Goal: Contribute content: Add original content to the website for others to see

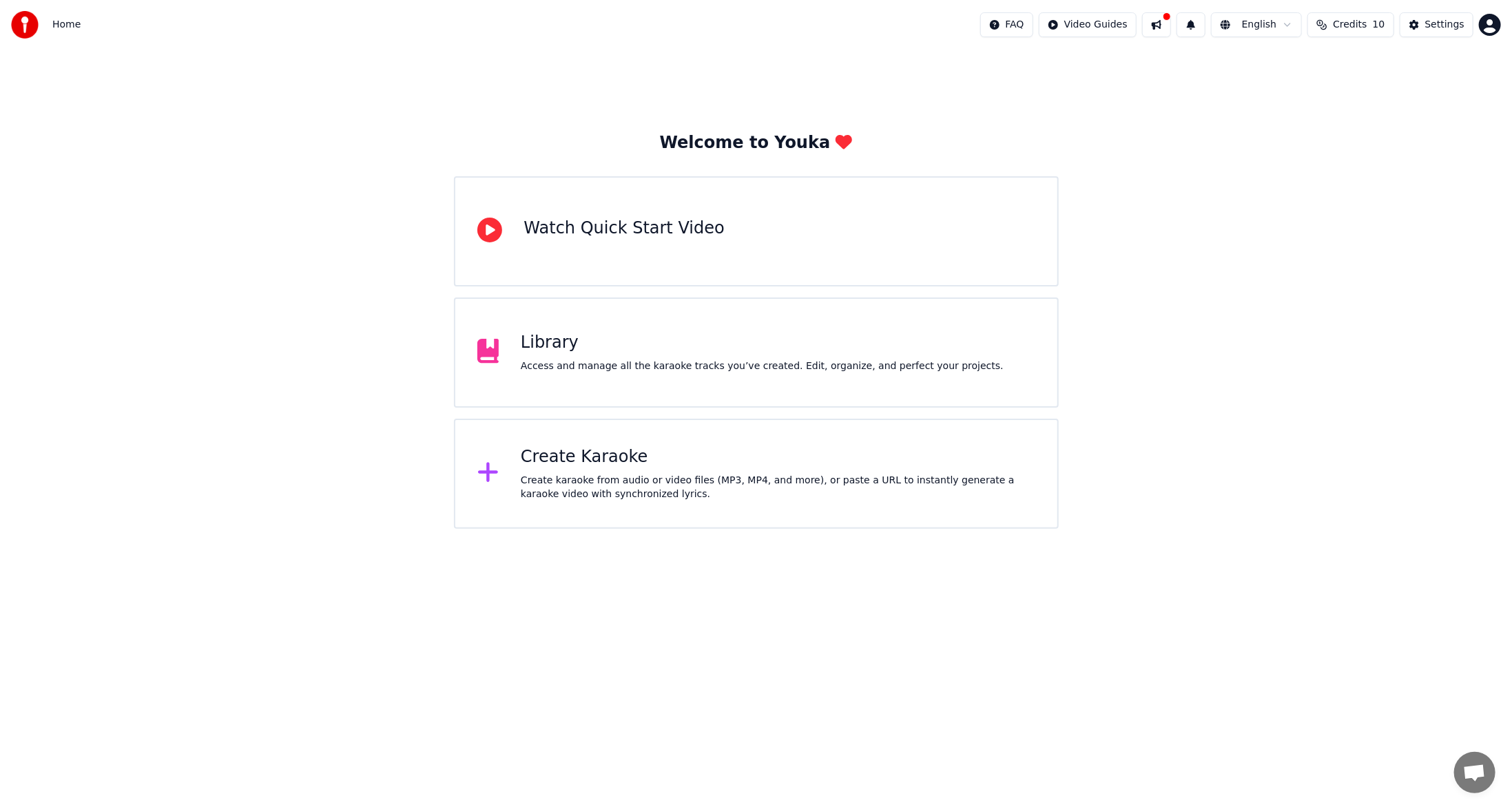
click at [593, 458] on div "Create Karaoke" at bounding box center [778, 458] width 515 height 22
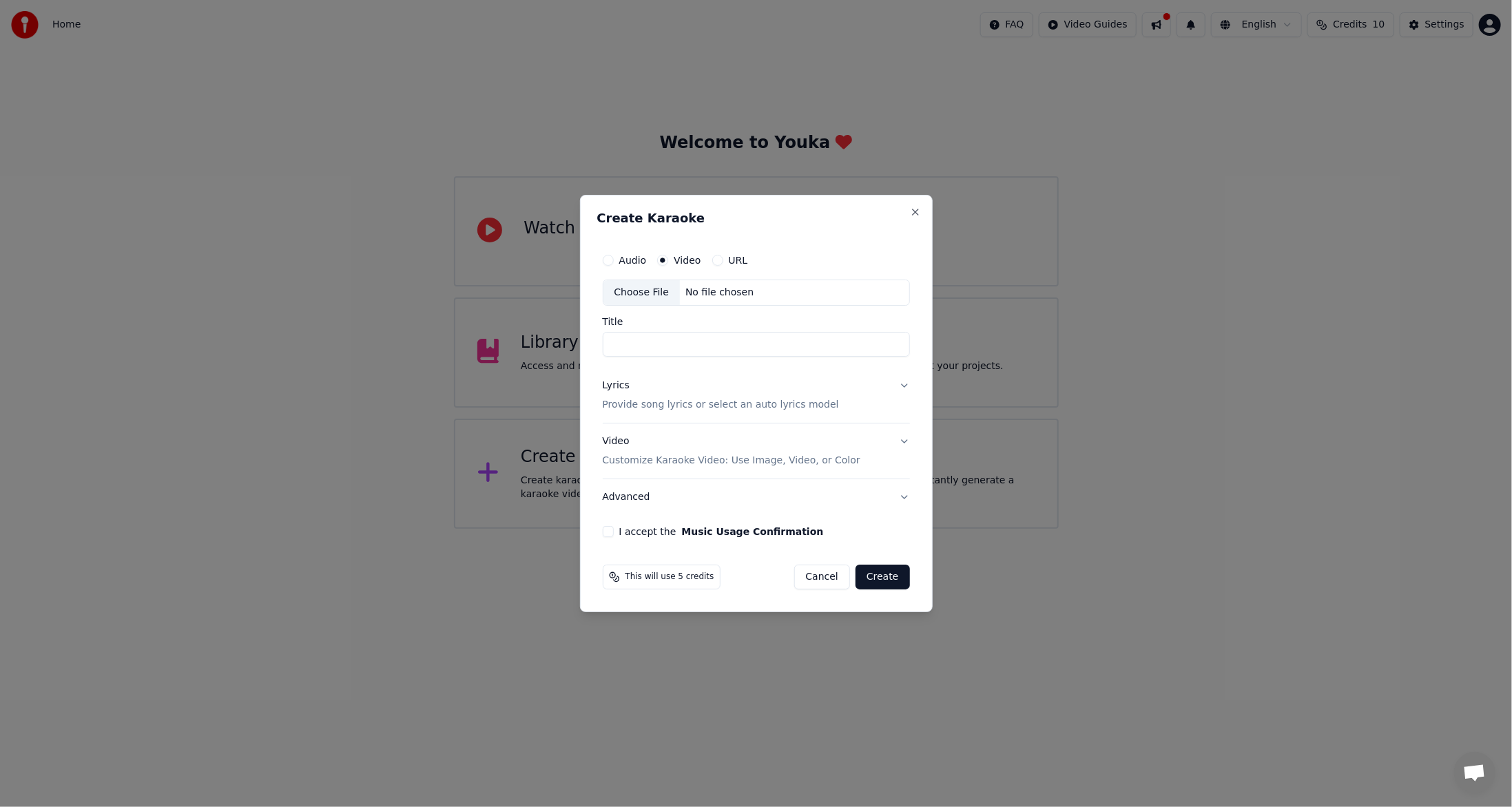
click at [657, 348] on input "Title" at bounding box center [756, 344] width 308 height 25
paste input "**********"
type input "**********"
click at [695, 463] on p "Customize Karaoke Video: Use Image, Video, or Color" at bounding box center [731, 461] width 257 height 13
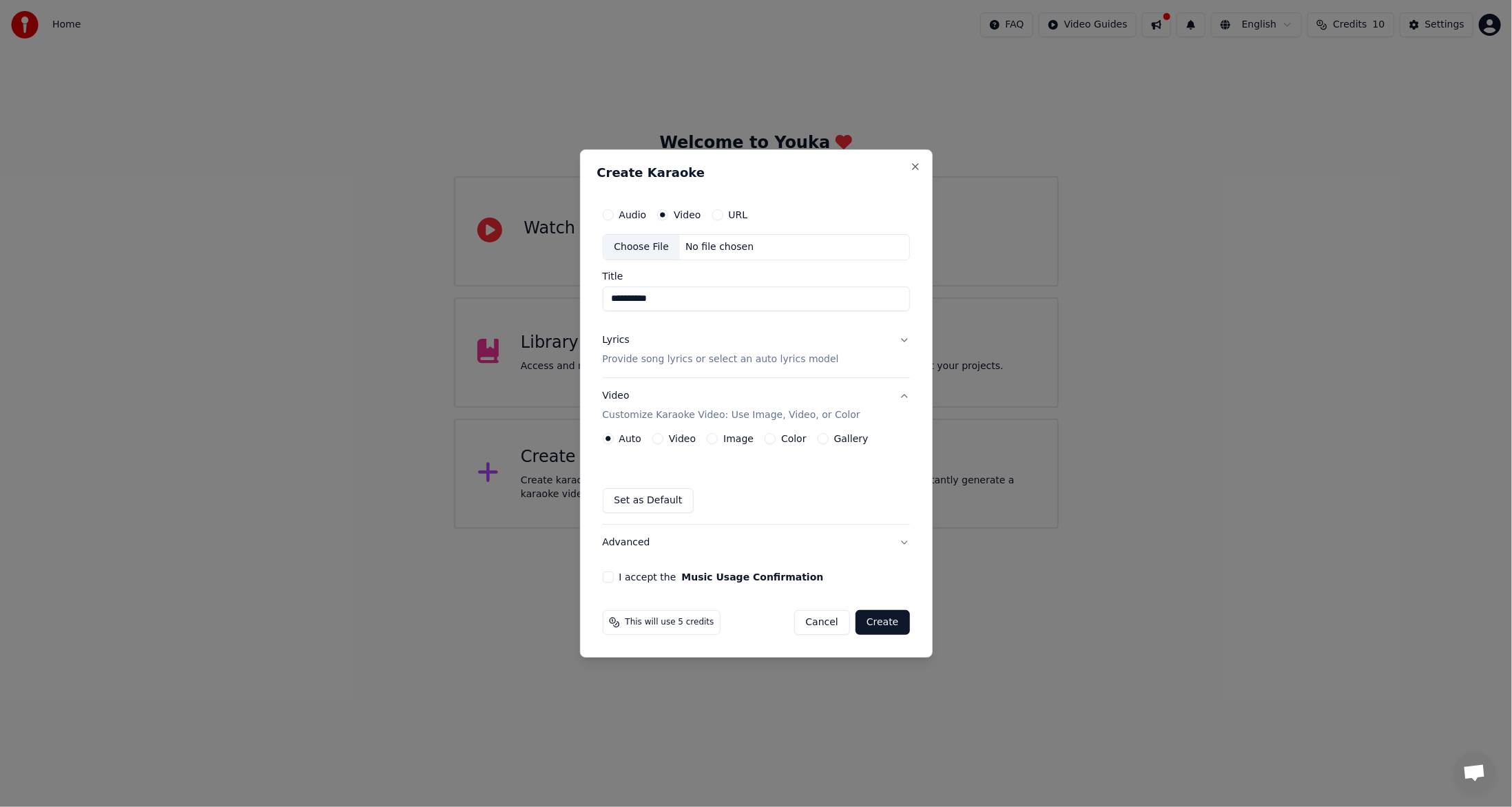
click at [666, 437] on div "Video" at bounding box center [674, 438] width 44 height 11
click at [659, 441] on button "Video" at bounding box center [657, 438] width 11 height 11
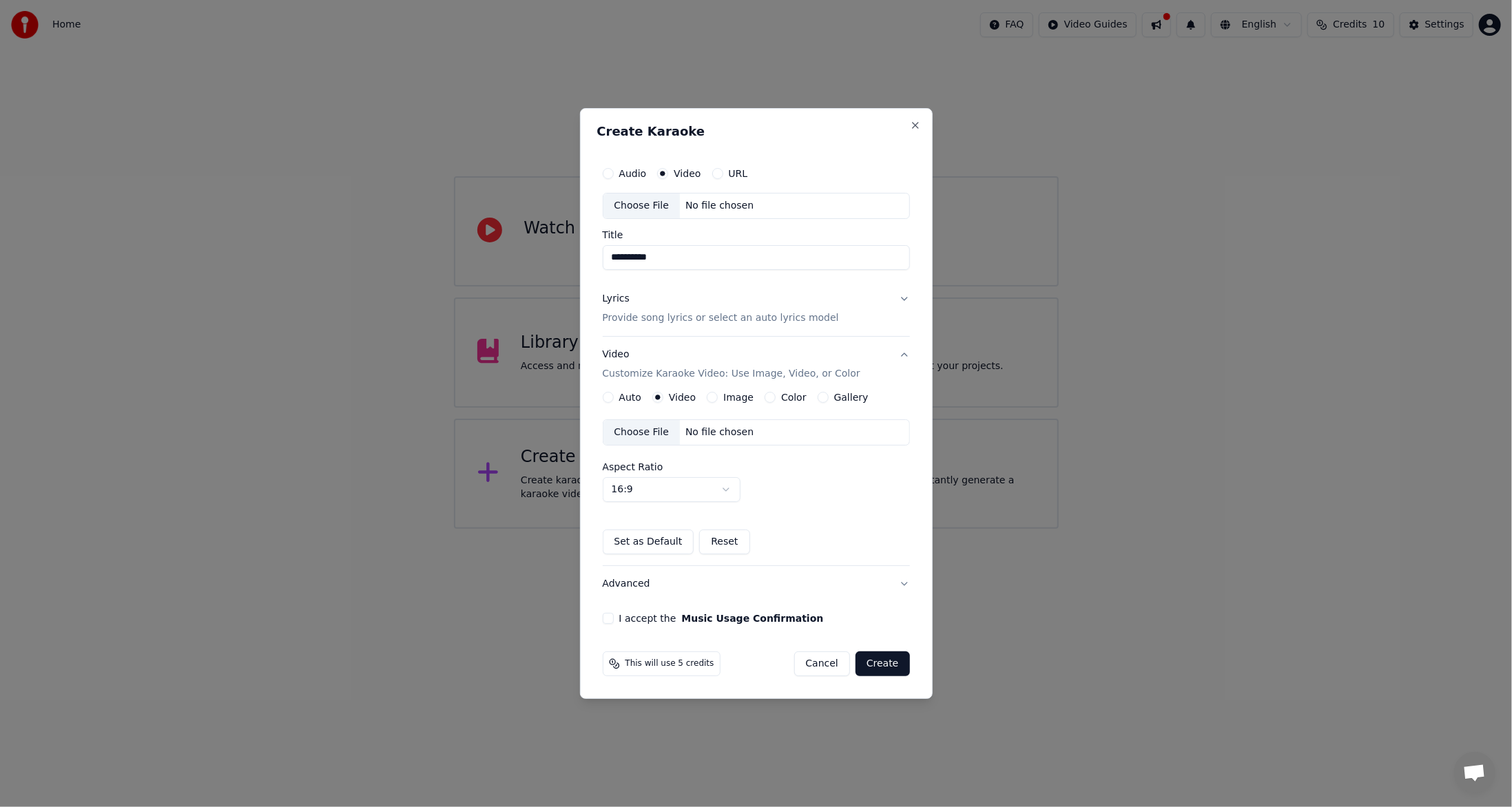
click at [696, 434] on div "No file chosen" at bounding box center [719, 432] width 80 height 13
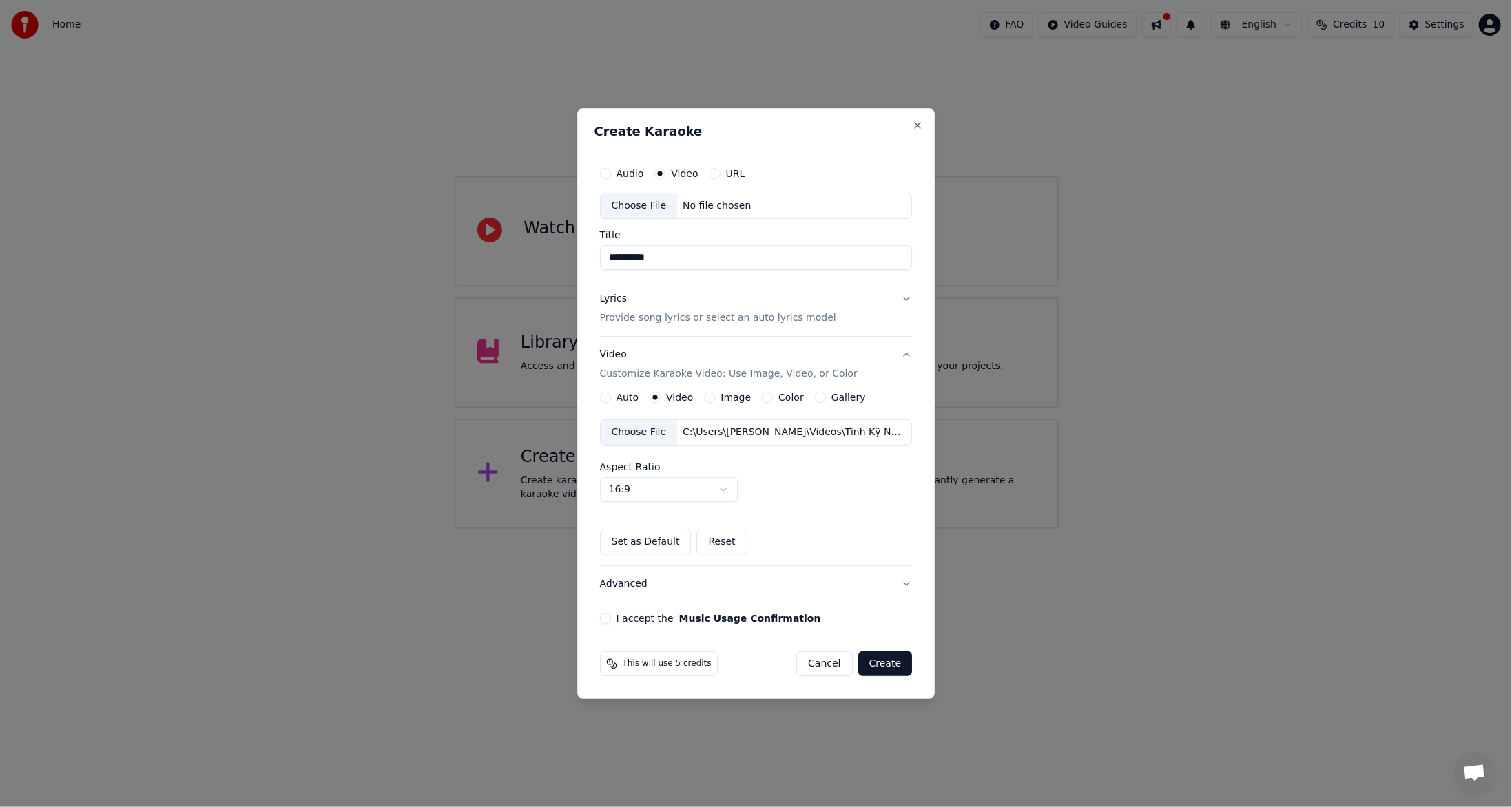
drag, startPoint x: 665, startPoint y: 257, endPoint x: 572, endPoint y: 263, distance: 93.2
click at [572, 263] on body "**********" at bounding box center [756, 264] width 1512 height 529
click at [611, 614] on button "I accept the Music Usage Confirmation" at bounding box center [605, 618] width 11 height 11
click at [863, 319] on button "Lyrics Provide song lyrics or select an auto lyrics model" at bounding box center [756, 308] width 313 height 55
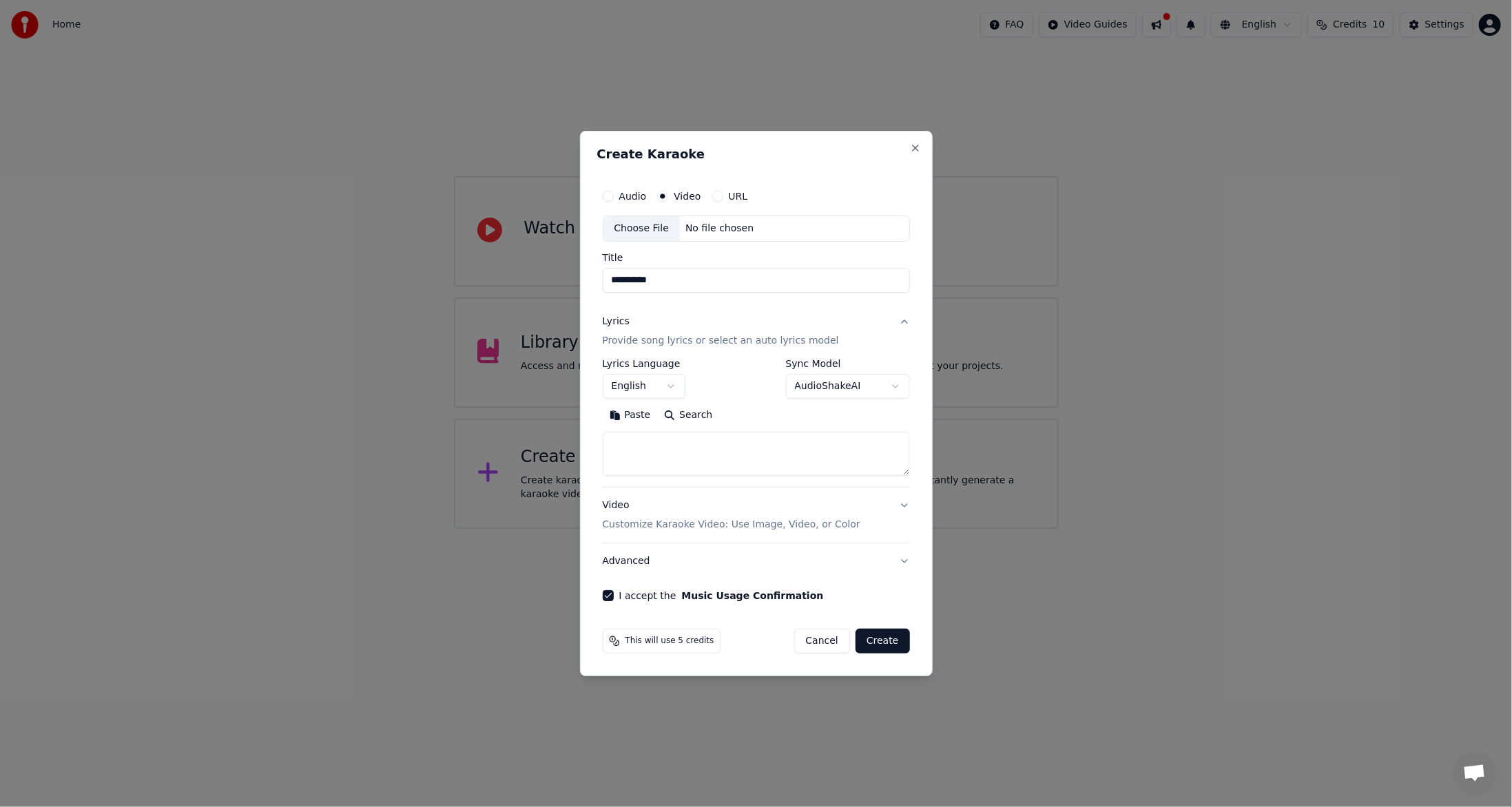
click at [702, 456] on textarea at bounding box center [756, 453] width 308 height 44
paste textarea "**********"
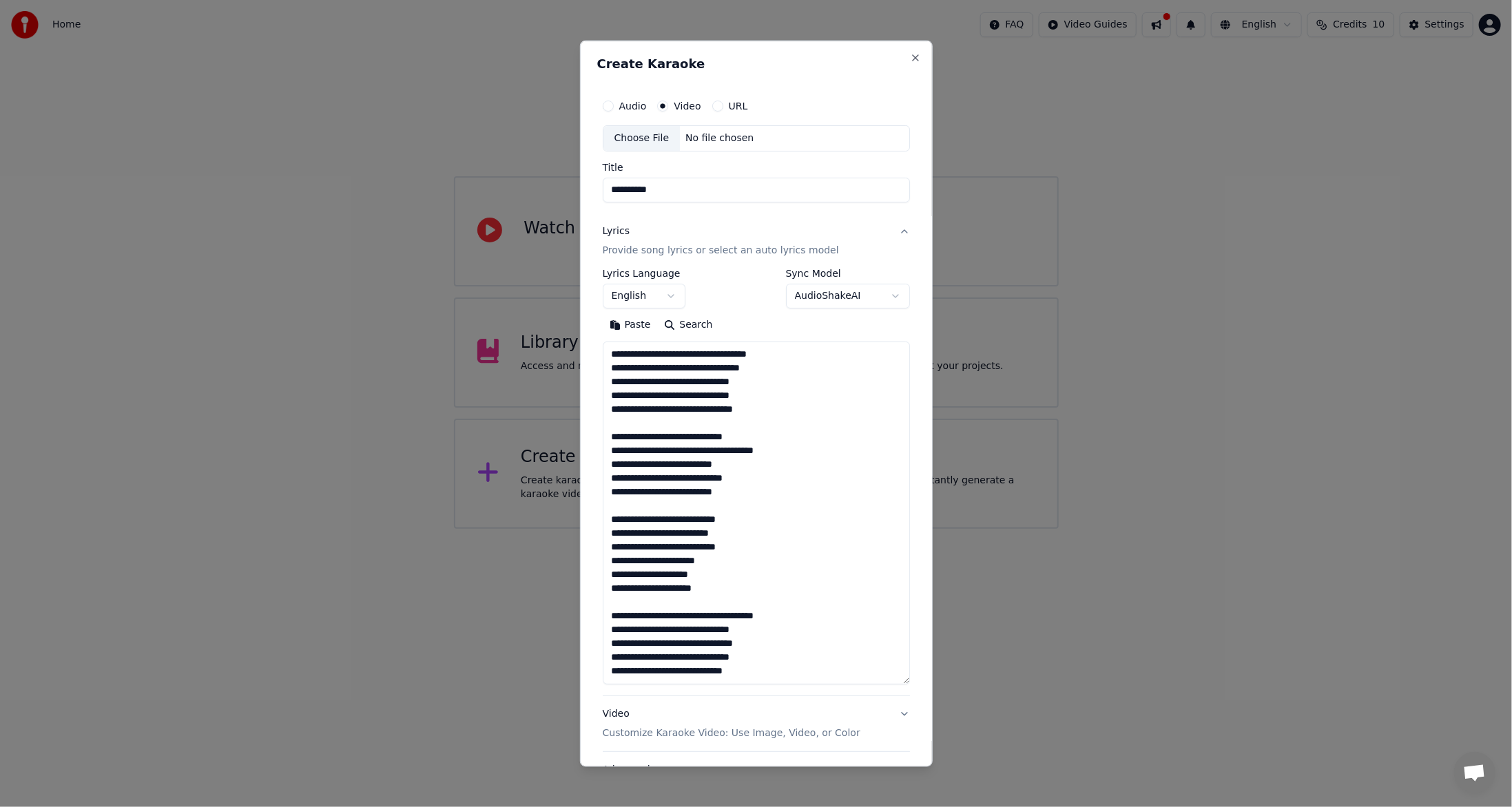
scroll to position [292, 0]
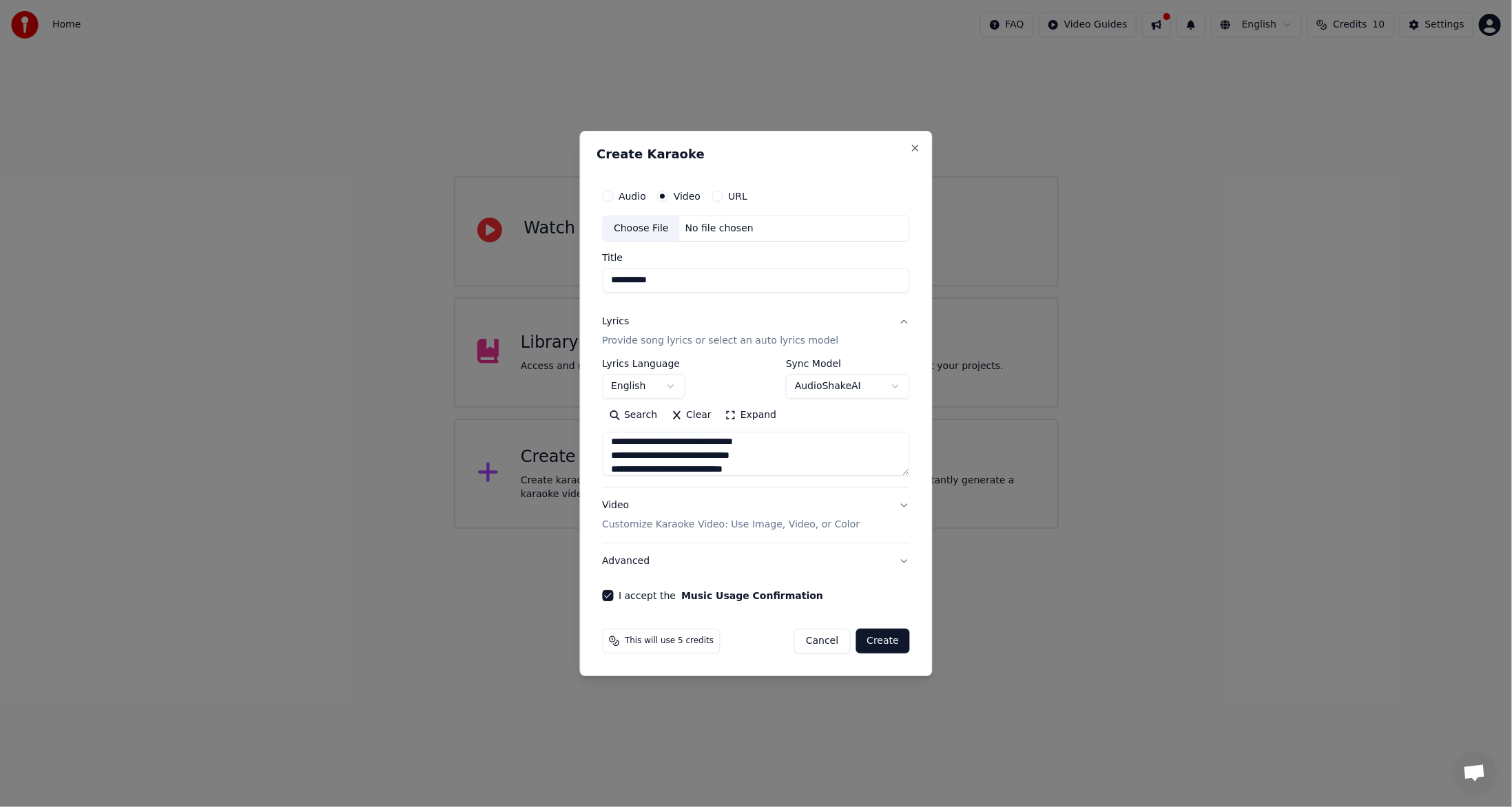
type textarea "**********"
click at [730, 234] on div "No file chosen" at bounding box center [719, 229] width 80 height 13
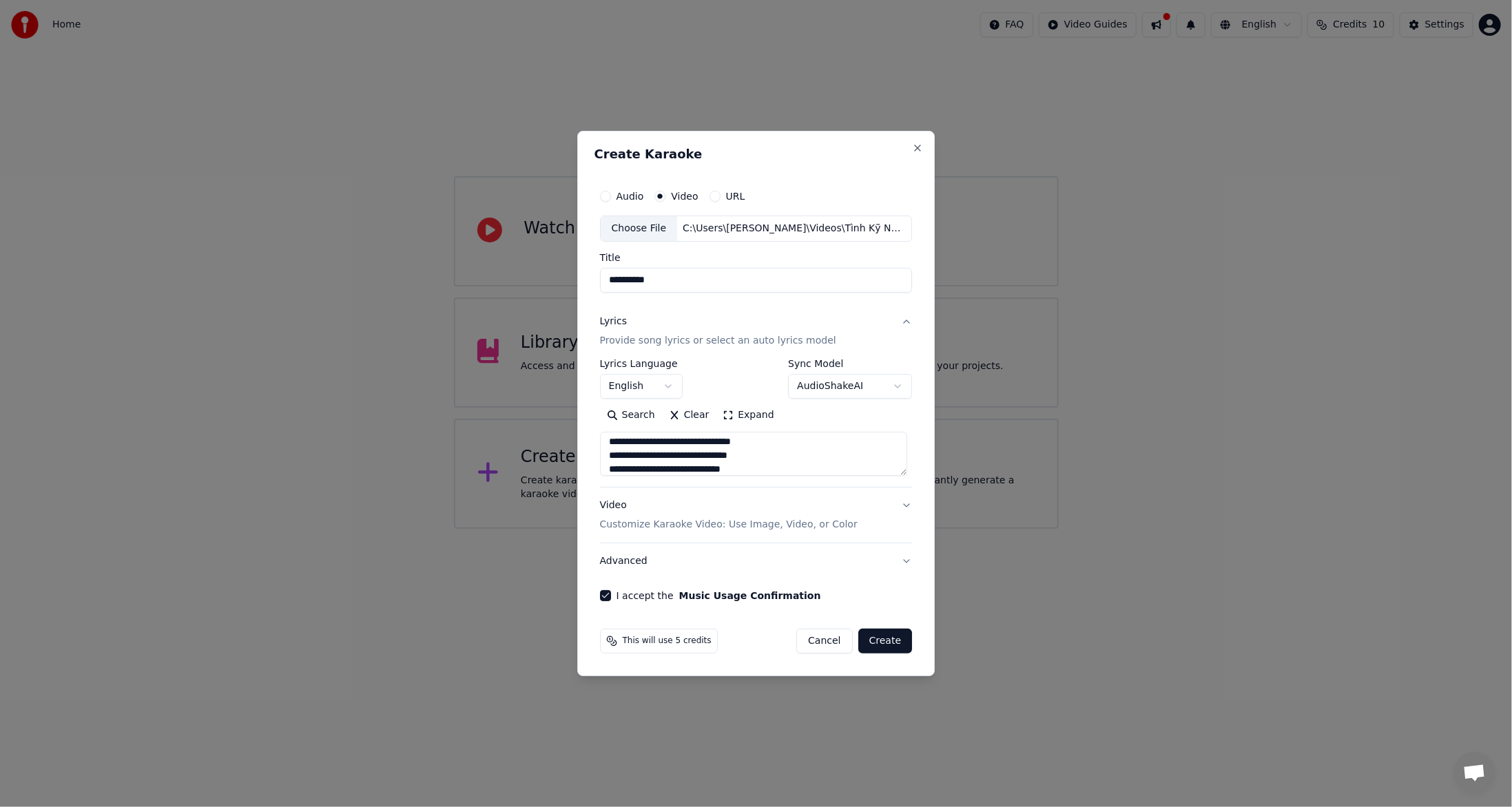
type input "**********"
click at [901, 502] on button "Video Customize Karaoke Video: Use Image, Video, or Color" at bounding box center [756, 515] width 313 height 55
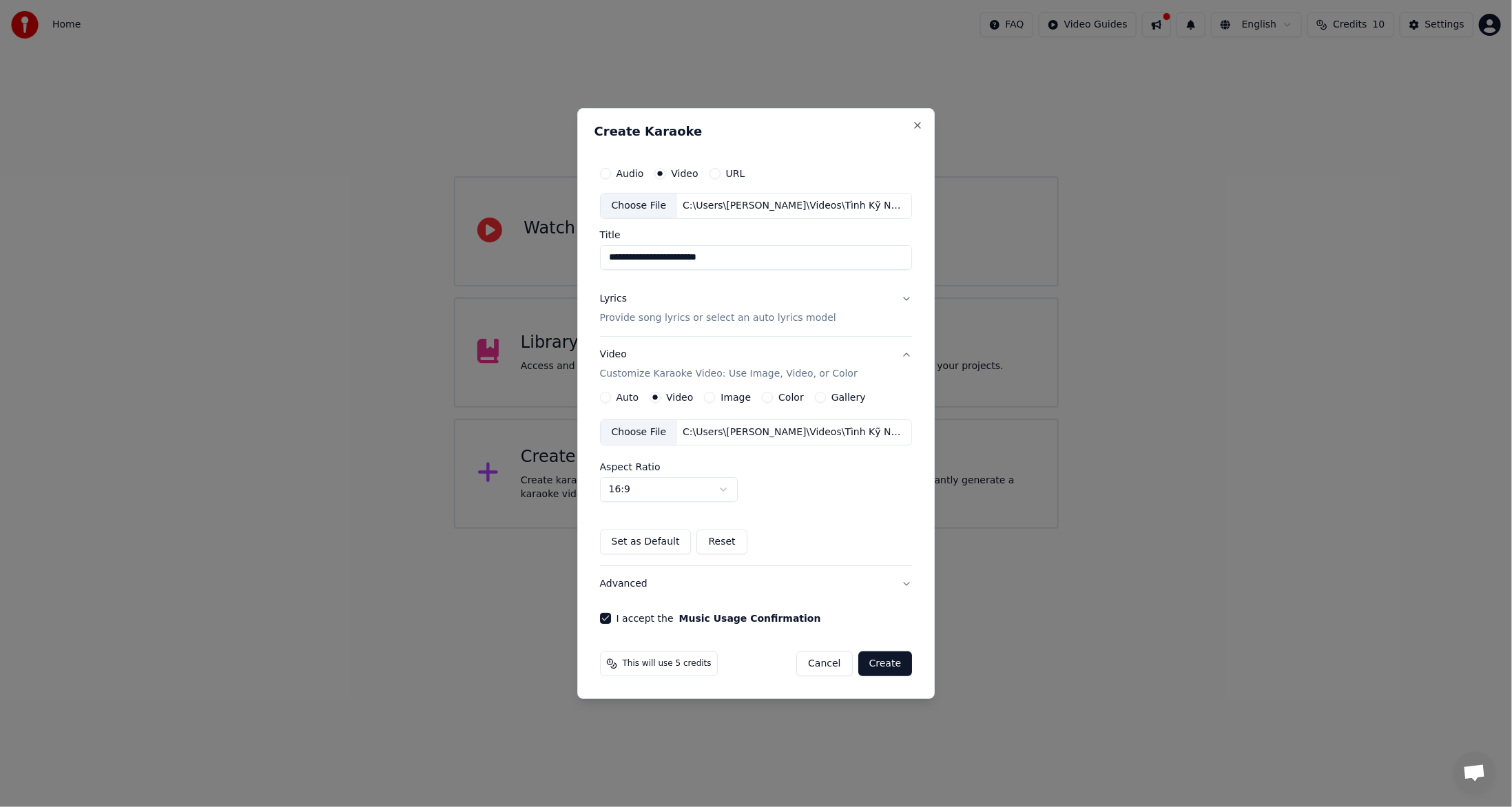
click at [880, 664] on button "Create" at bounding box center [885, 665] width 54 height 25
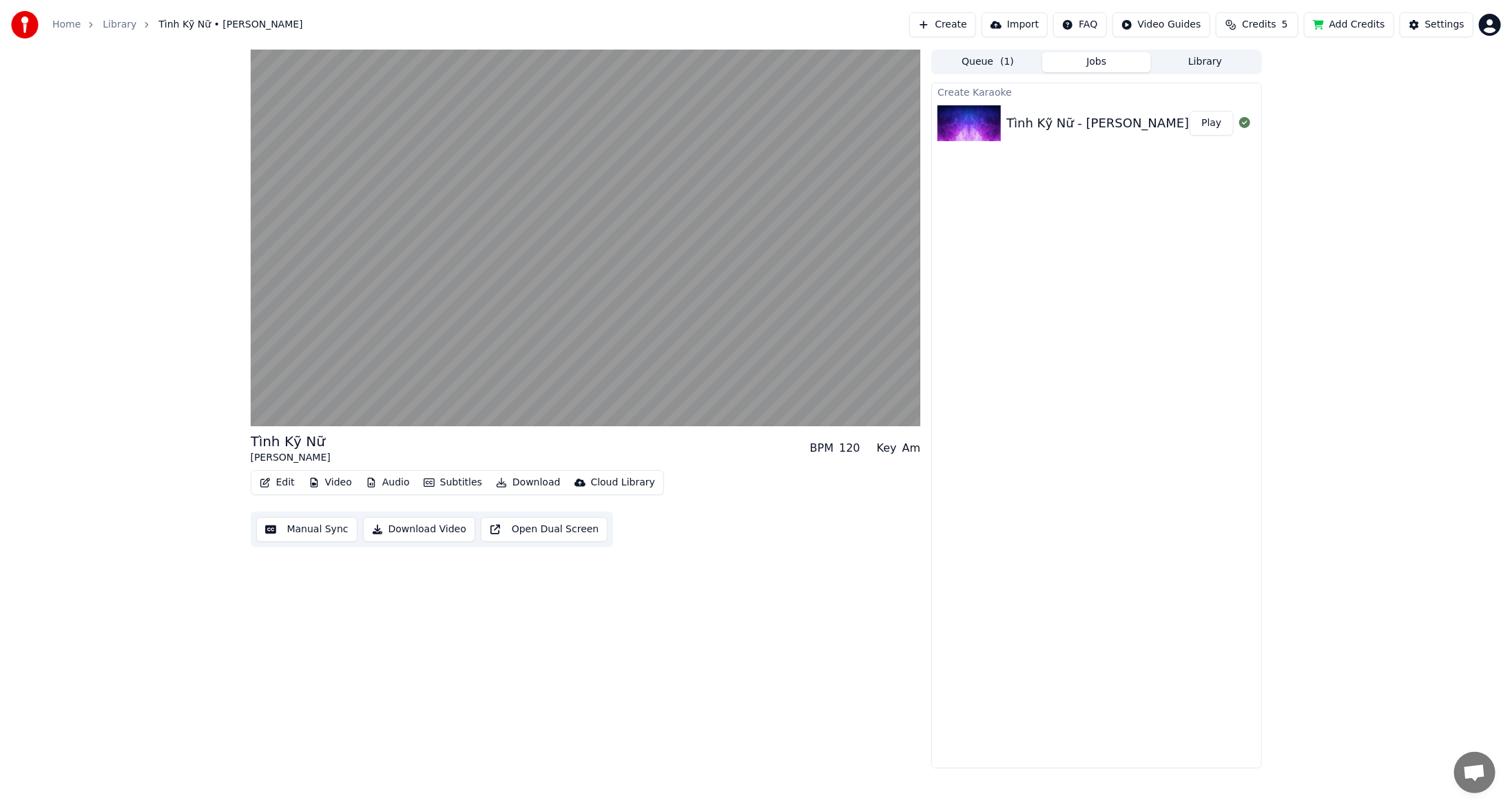
click at [433, 529] on button "Download Video" at bounding box center [419, 530] width 112 height 25
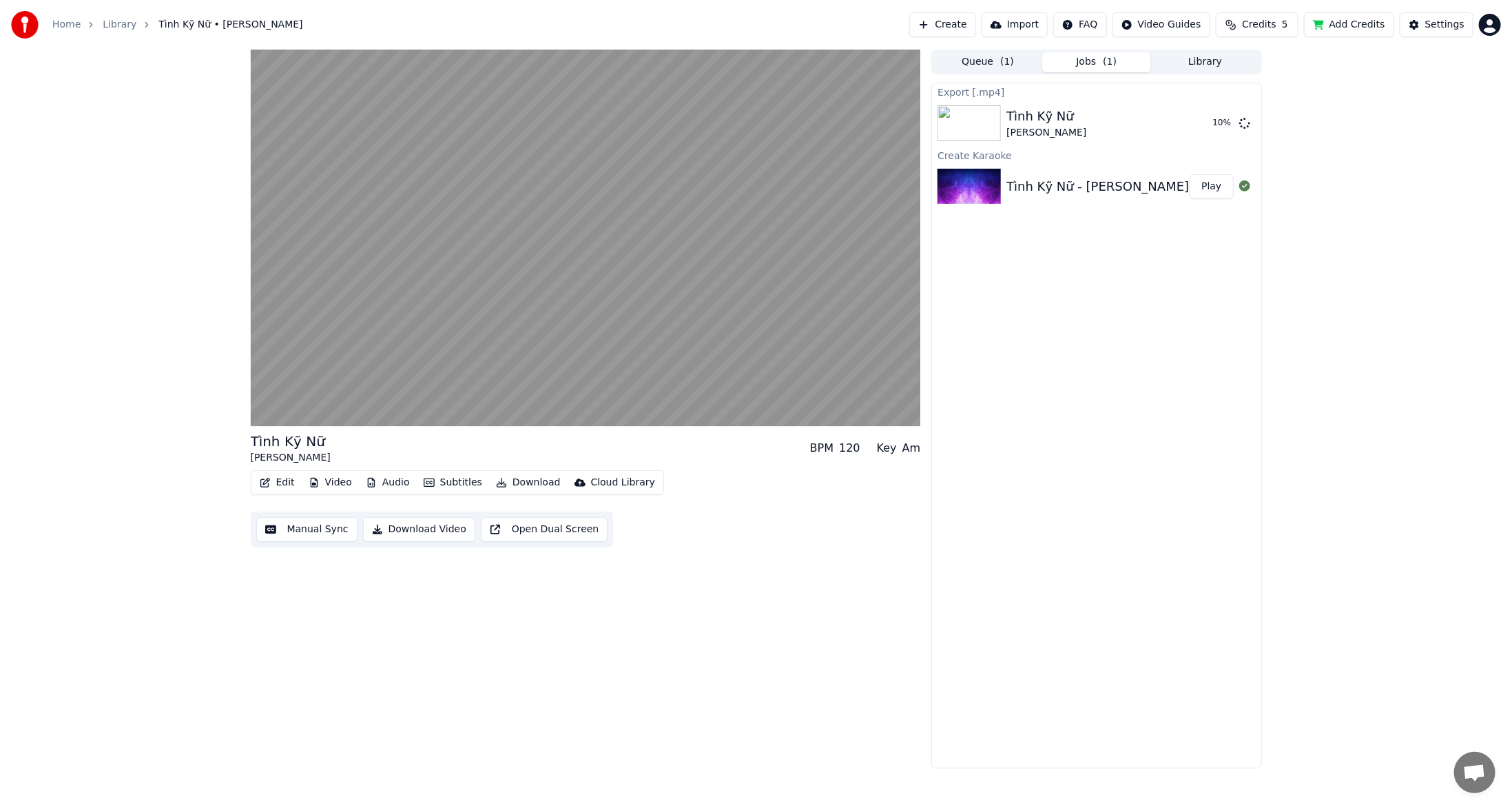
click at [1359, 28] on button "Add Credits" at bounding box center [1349, 25] width 91 height 25
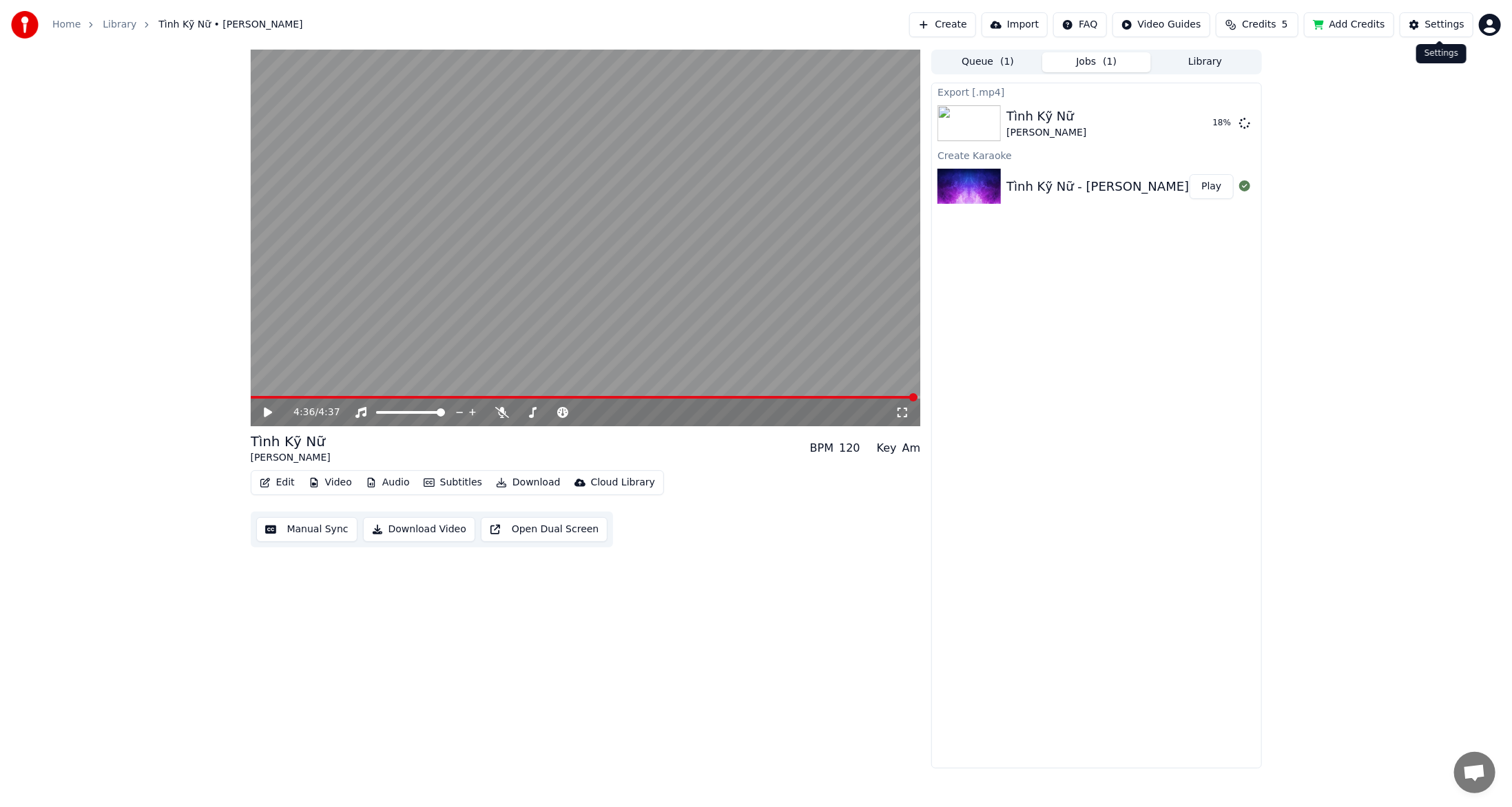
click at [1450, 25] on div "Settings" at bounding box center [1445, 24] width 39 height 13
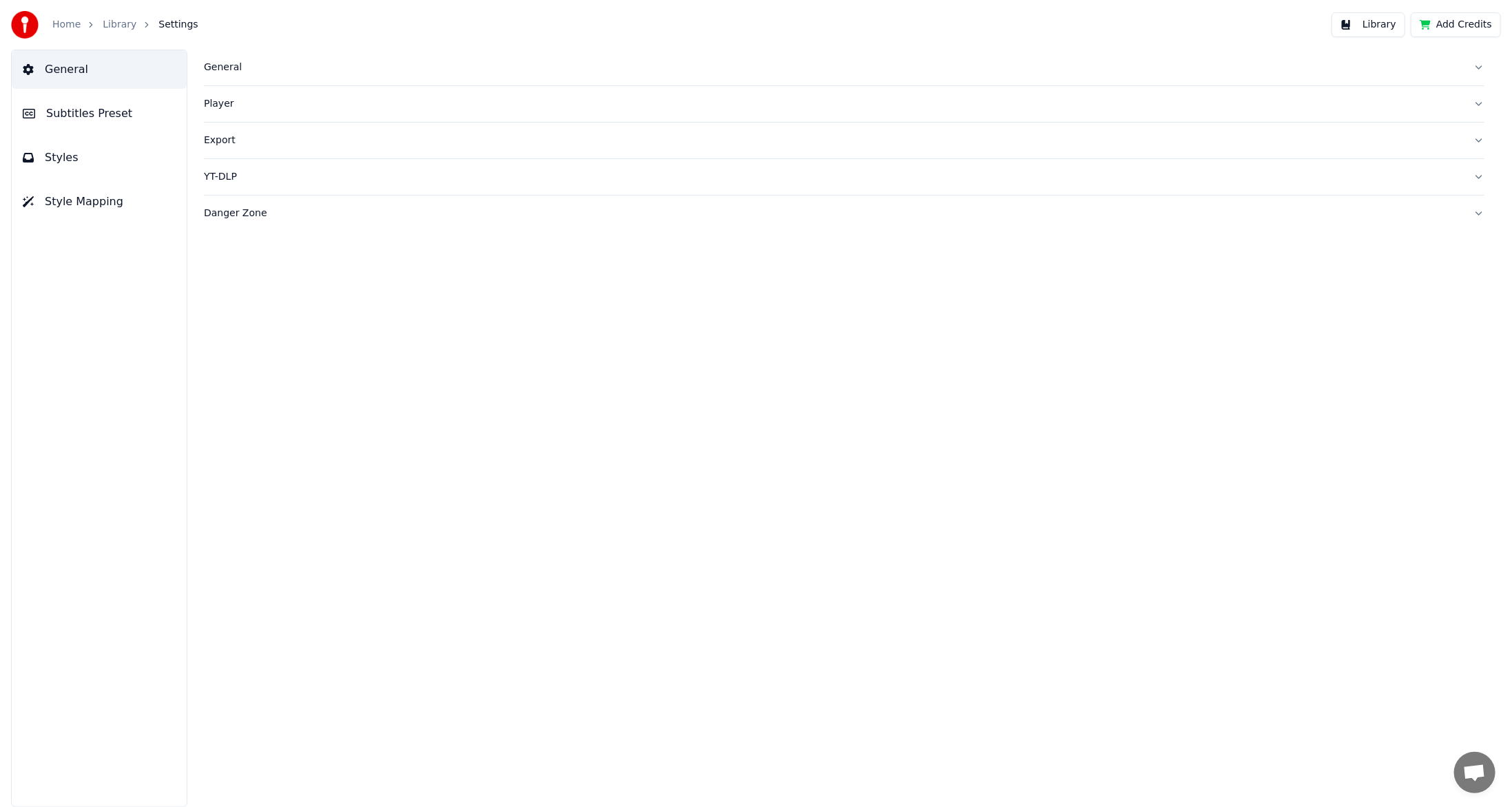
click at [57, 153] on span "Styles" at bounding box center [61, 158] width 34 height 17
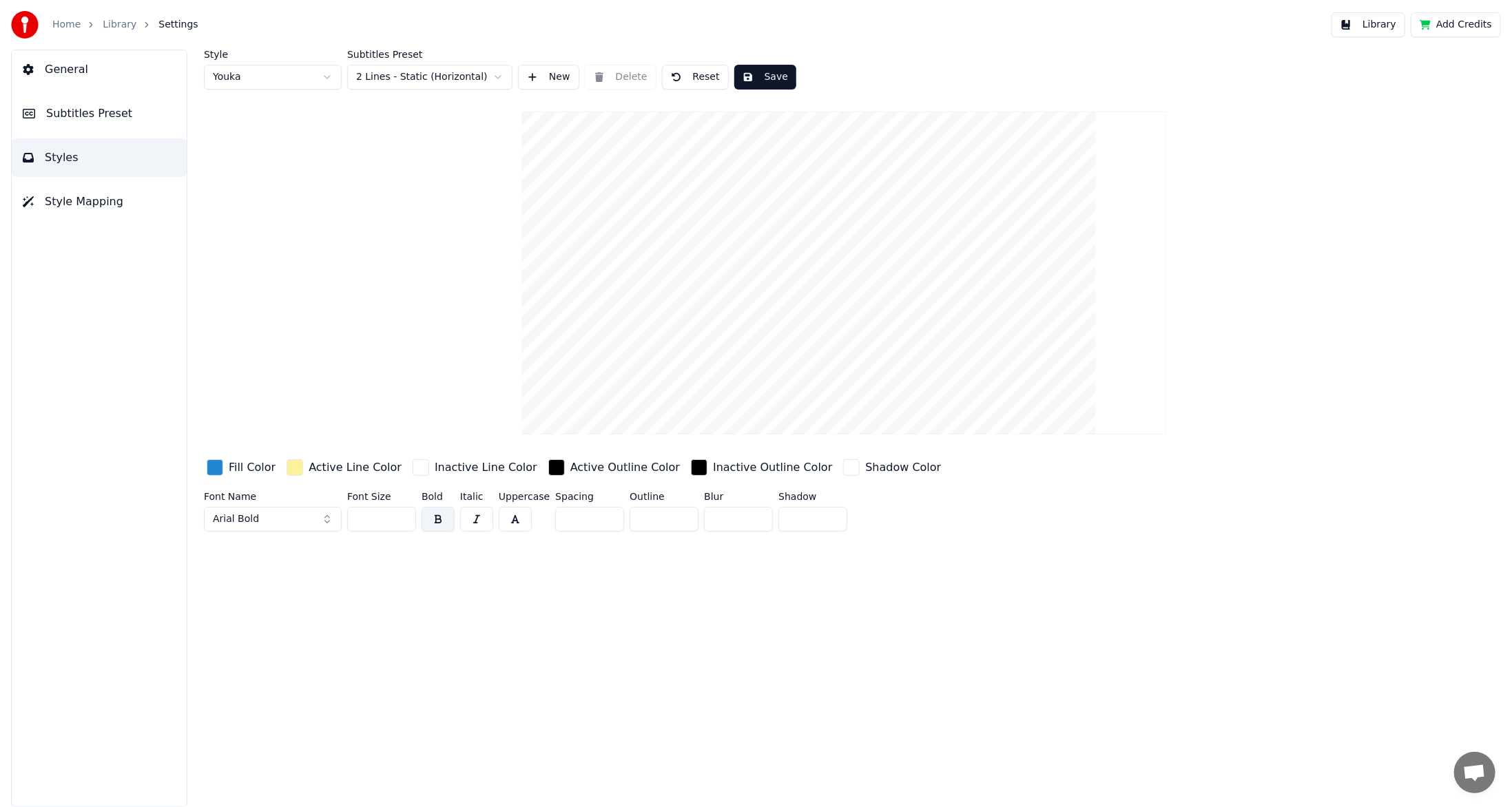
click at [330, 517] on button "Arial Bold" at bounding box center [272, 520] width 137 height 25
click at [327, 520] on button "Arial Bold" at bounding box center [272, 520] width 137 height 25
click at [266, 522] on button "Arial Bold" at bounding box center [272, 520] width 137 height 25
click at [450, 610] on div "Style Youka Subtitles Preset 2 Lines - Static (Horizontal) New Delete Reset Sav…" at bounding box center [844, 428] width 1336 height 758
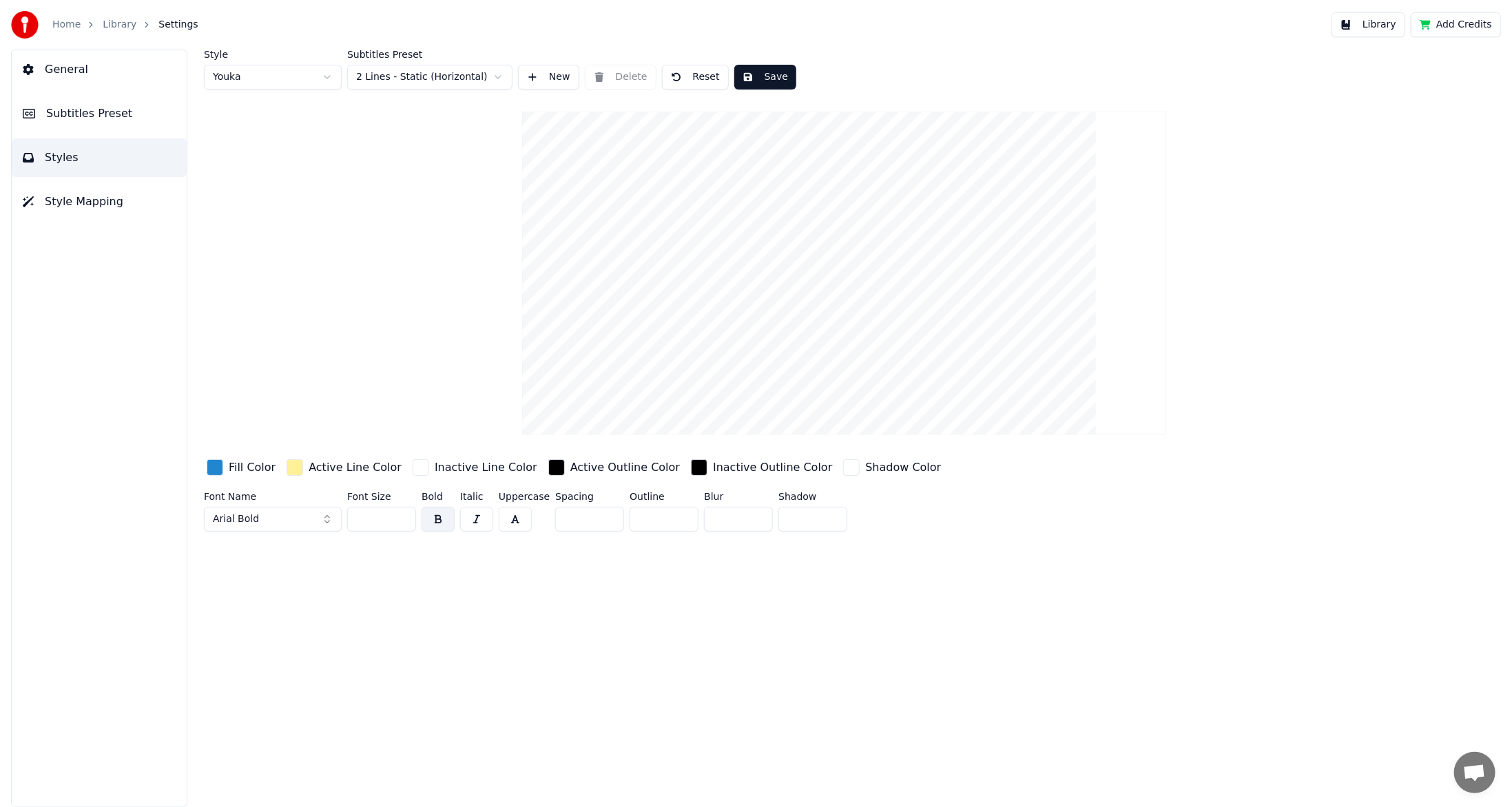
click at [251, 471] on div "Fill Color" at bounding box center [252, 468] width 47 height 17
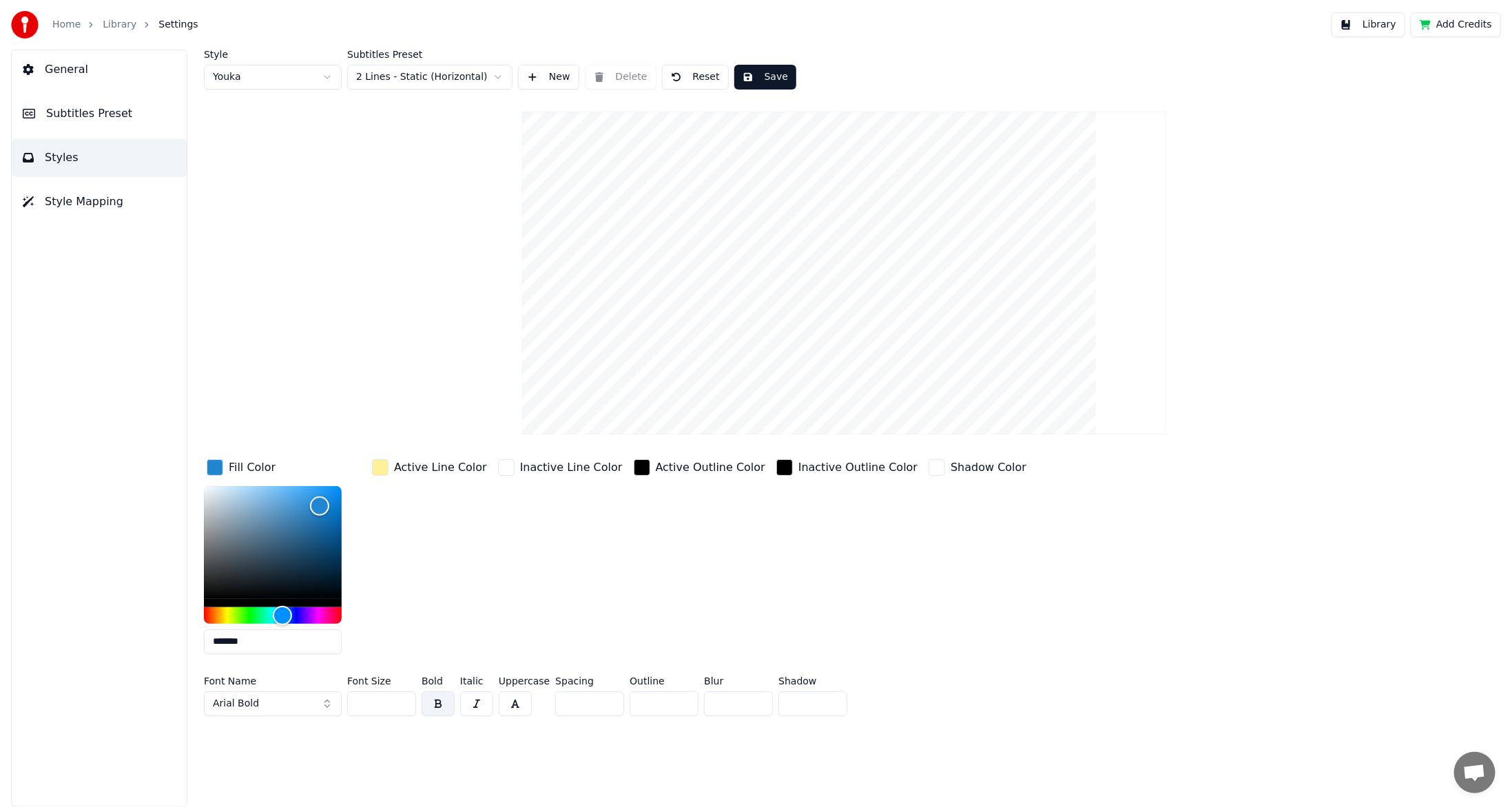
click at [1357, 532] on div "Style Youka Subtitles Preset 2 Lines - Static (Horizontal) New Delete Reset Sav…" at bounding box center [844, 385] width 1281 height 672
click at [950, 469] on div "Shadow Color" at bounding box center [988, 468] width 75 height 17
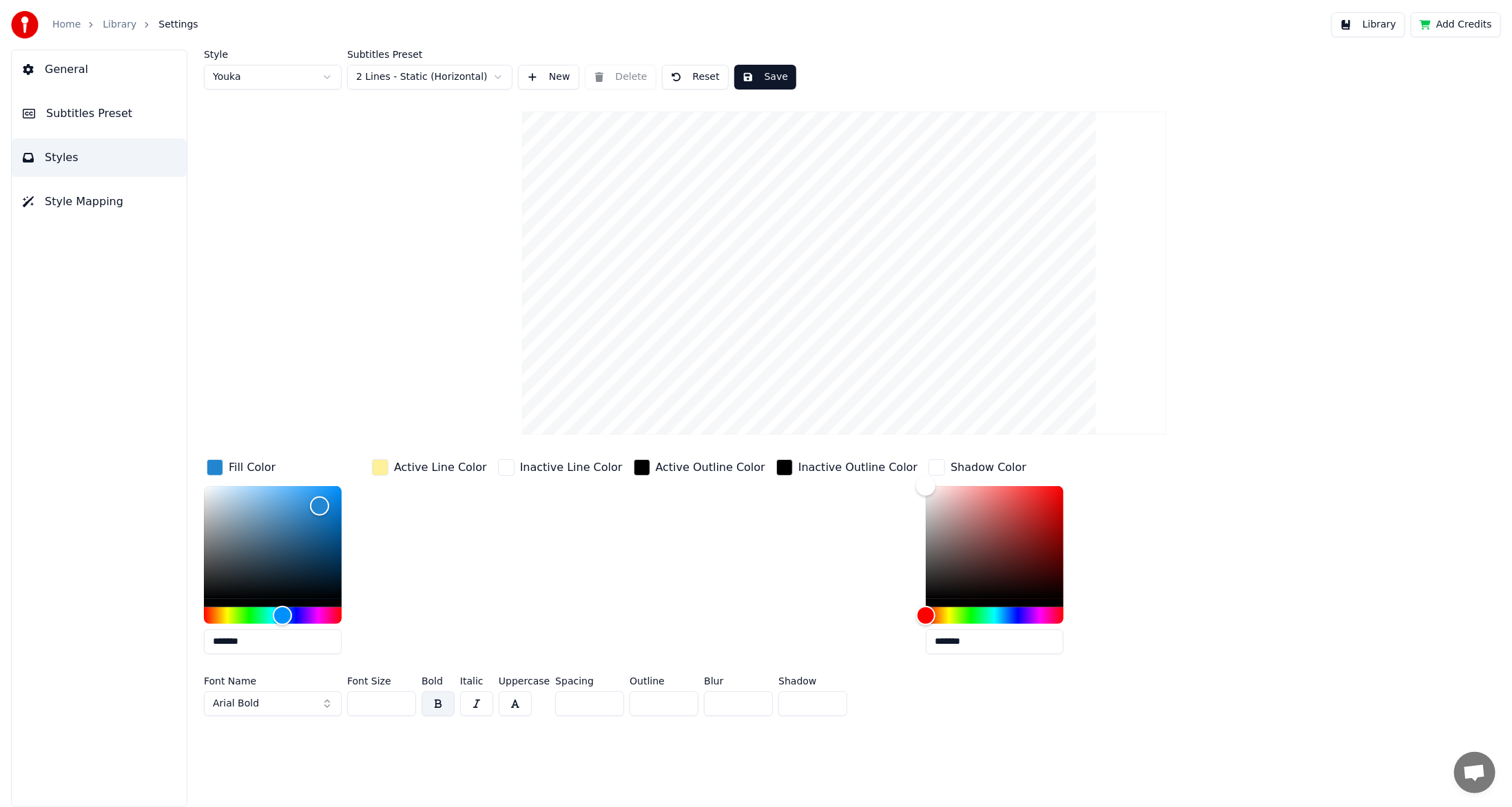
click at [1305, 487] on div "Style Youka Subtitles Preset 2 Lines - Static (Horizontal) New Delete Reset Sav…" at bounding box center [844, 385] width 1281 height 672
click at [327, 706] on button "Arial Bold" at bounding box center [272, 704] width 137 height 25
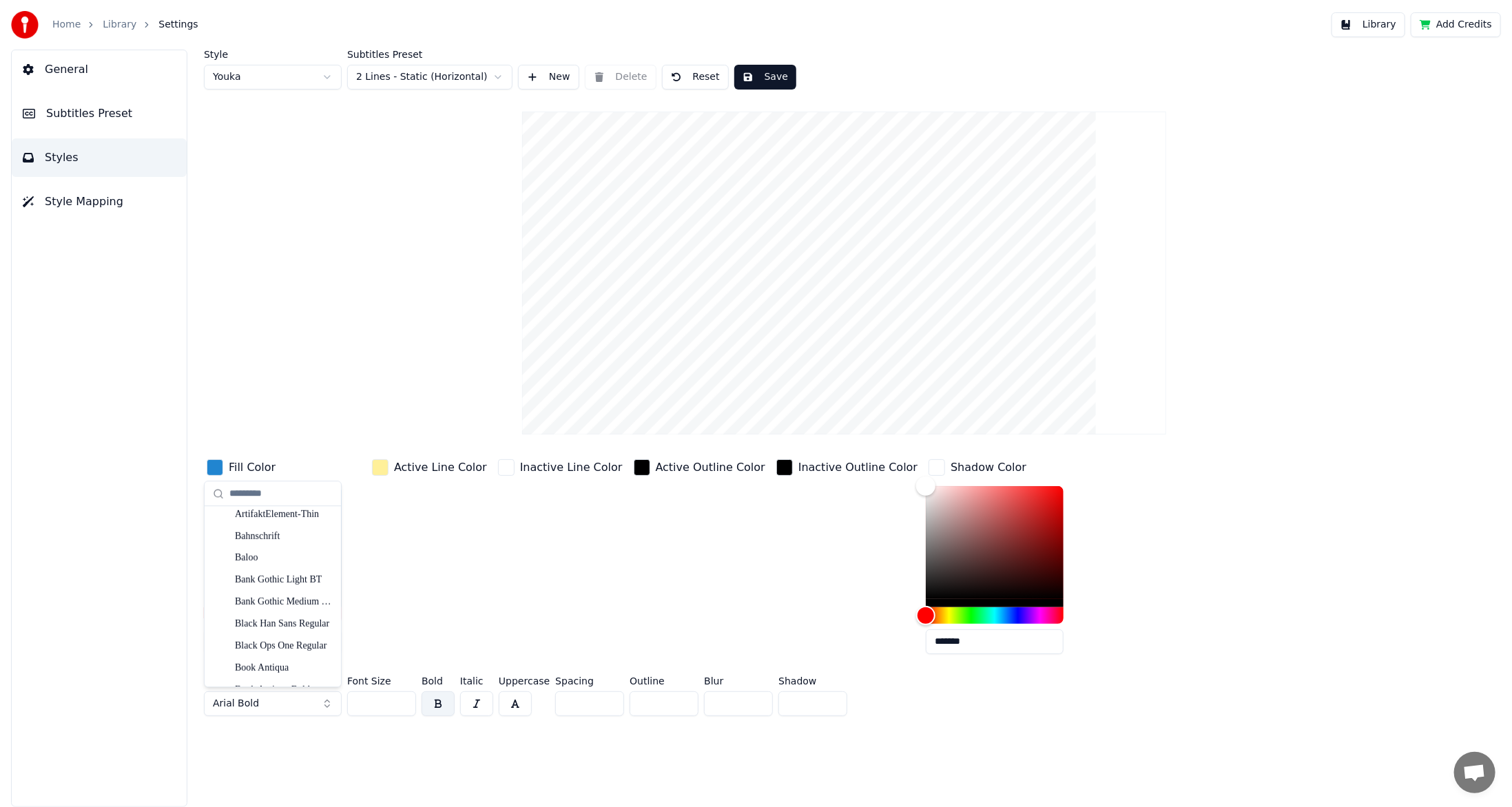
scroll to position [758, 0]
click at [278, 595] on div "Book Antiqua" at bounding box center [283, 600] width 98 height 13
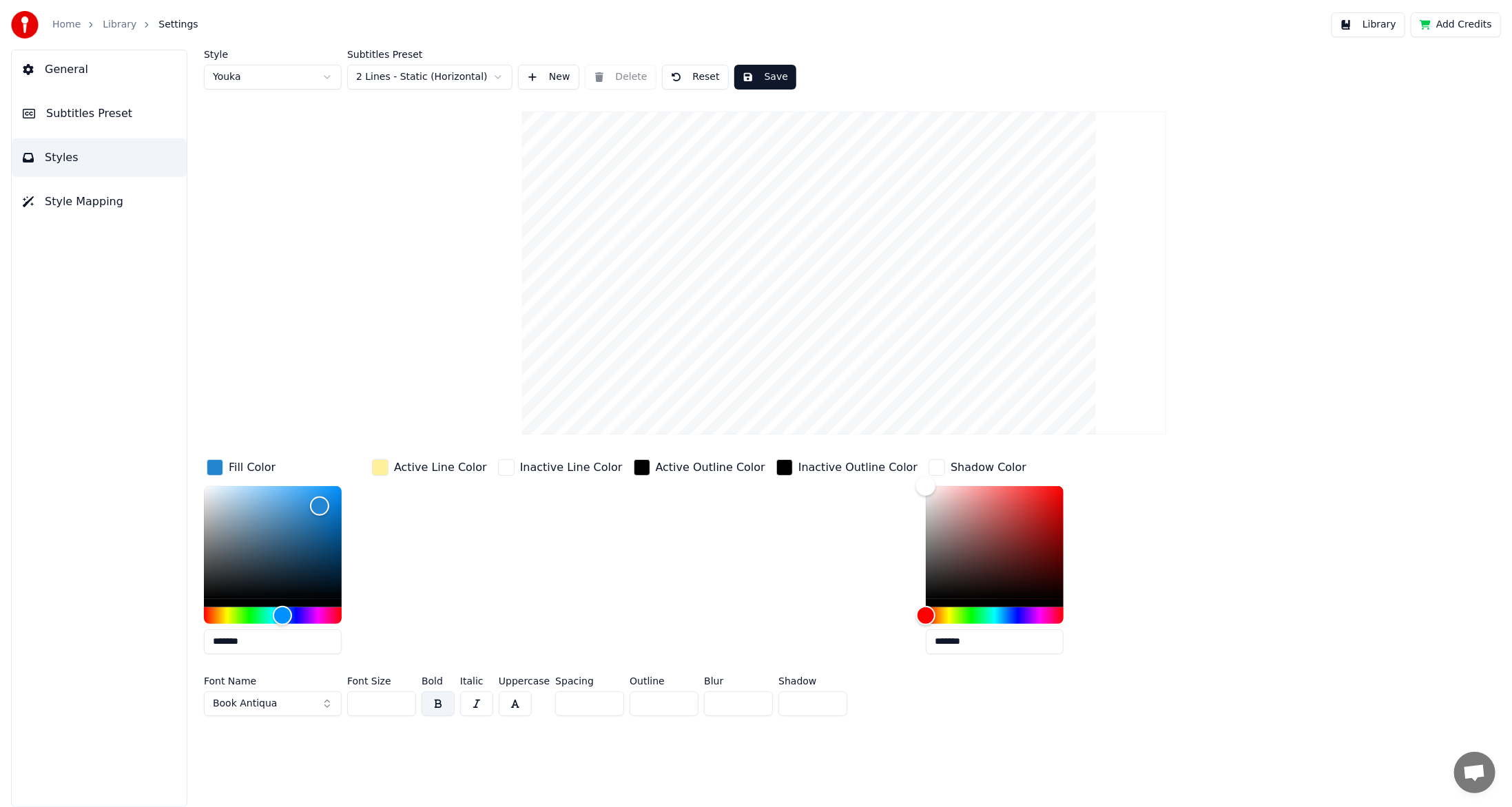
click at [327, 700] on button "Book Antiqua" at bounding box center [272, 704] width 137 height 25
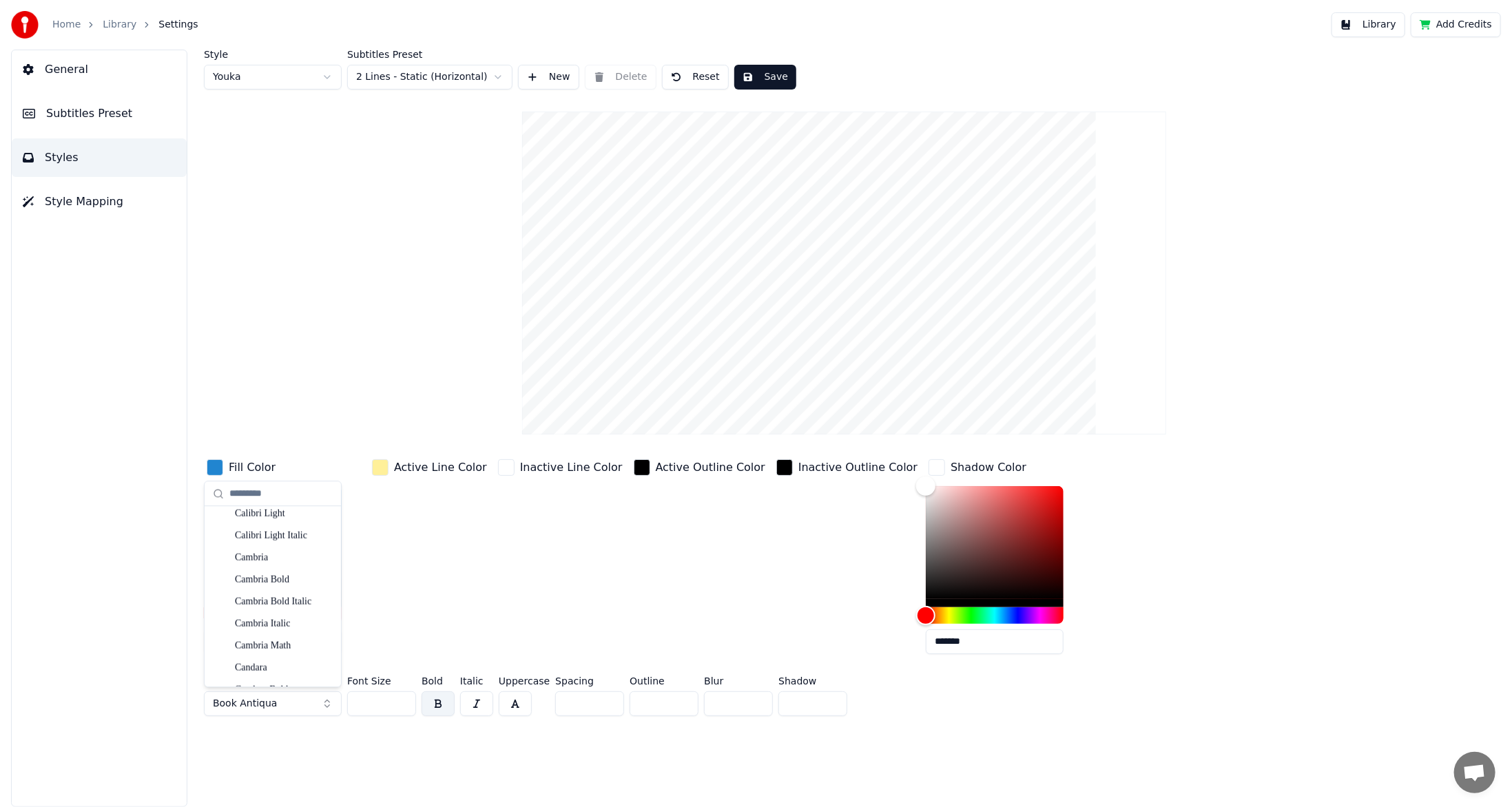
scroll to position [1309, 0]
click at [285, 621] on div "Candara Bold" at bounding box center [283, 621] width 98 height 13
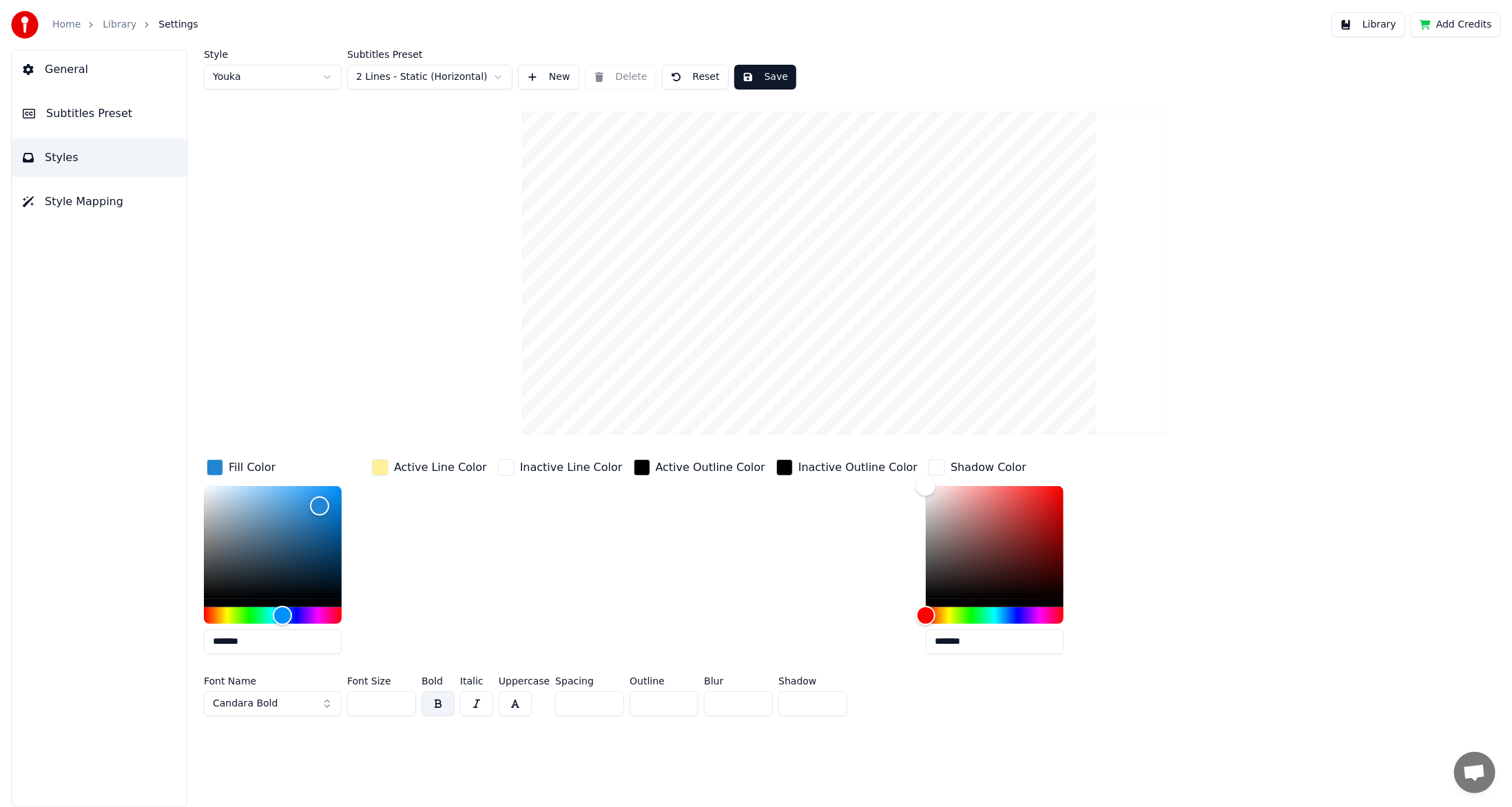
click at [330, 706] on button "Candara Bold" at bounding box center [272, 704] width 137 height 25
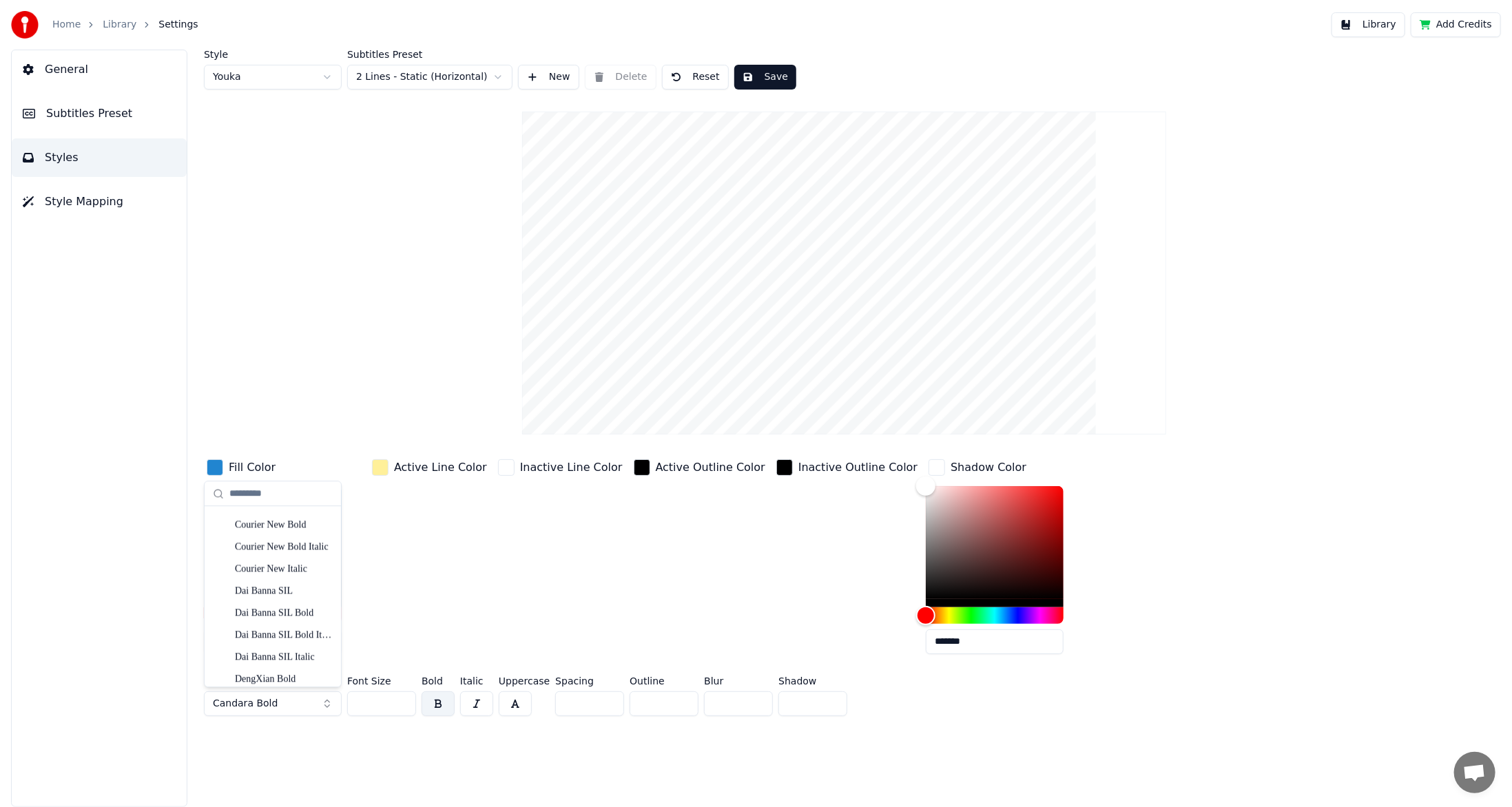
scroll to position [2274, 0]
click at [293, 536] on div "Courier New Bold Italic" at bounding box center [283, 539] width 98 height 13
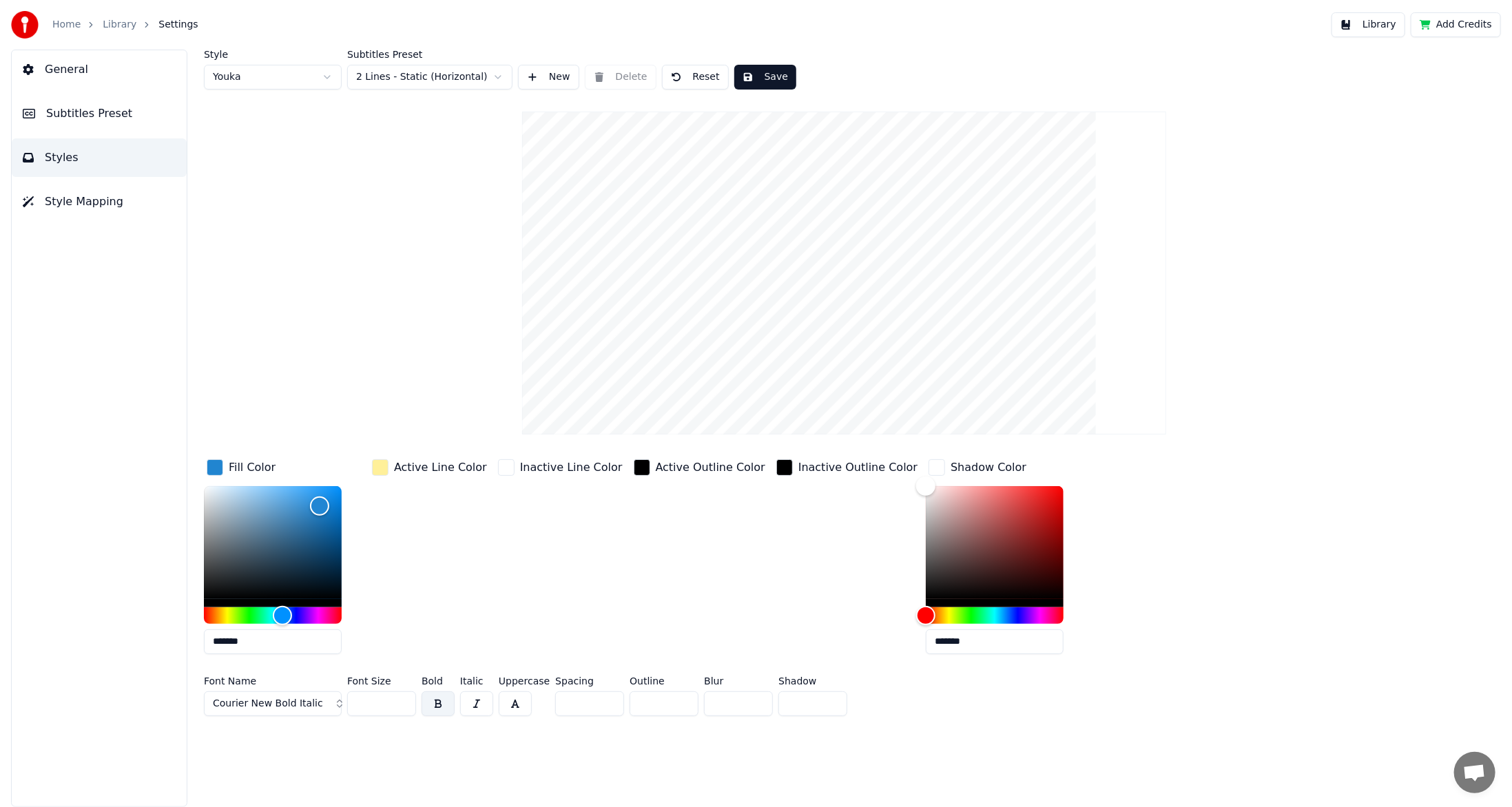
click at [329, 699] on button "Courier New Bold Italic" at bounding box center [272, 704] width 137 height 25
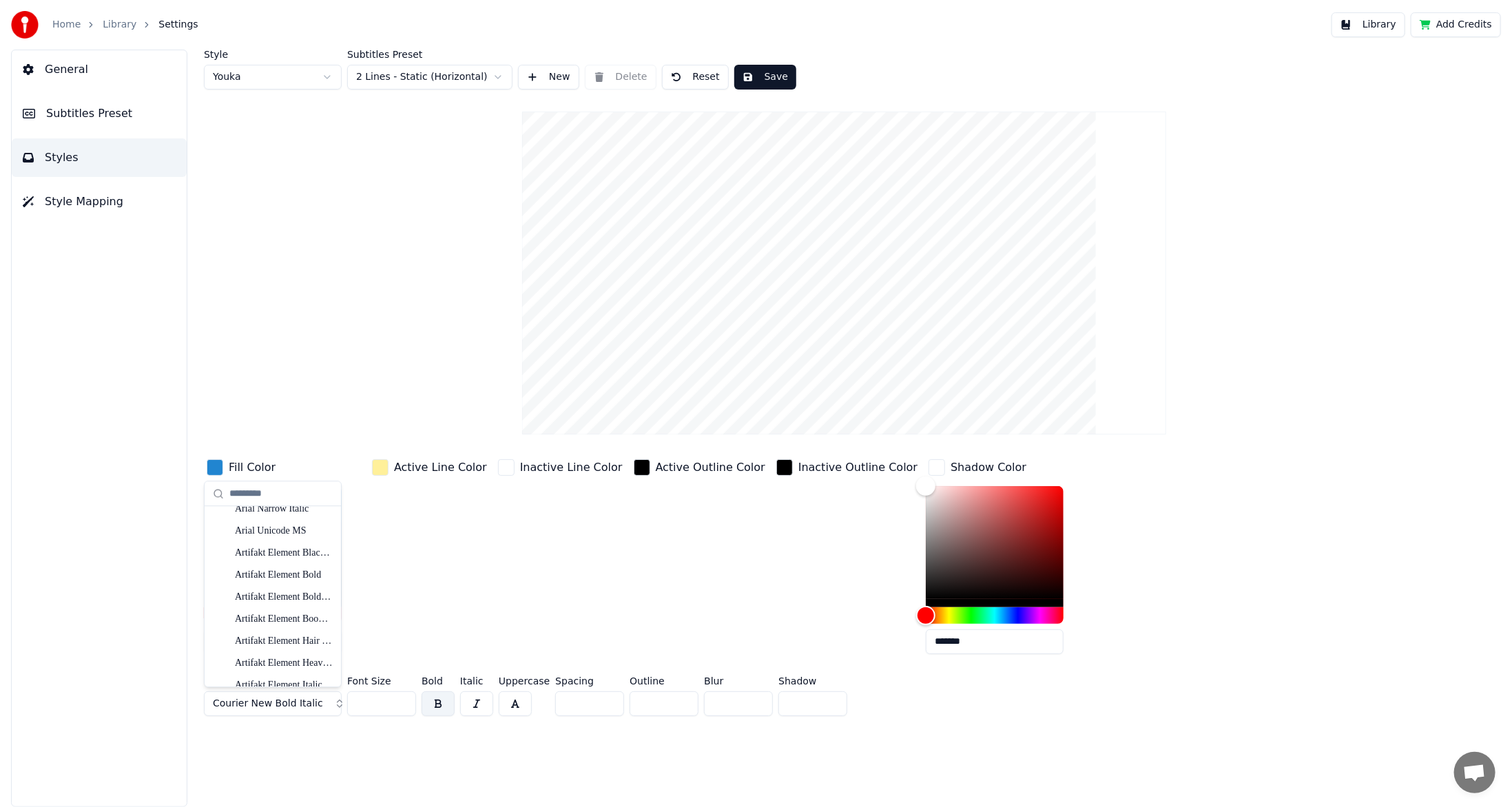
scroll to position [0, 0]
click at [243, 602] on div "Arial" at bounding box center [283, 608] width 98 height 13
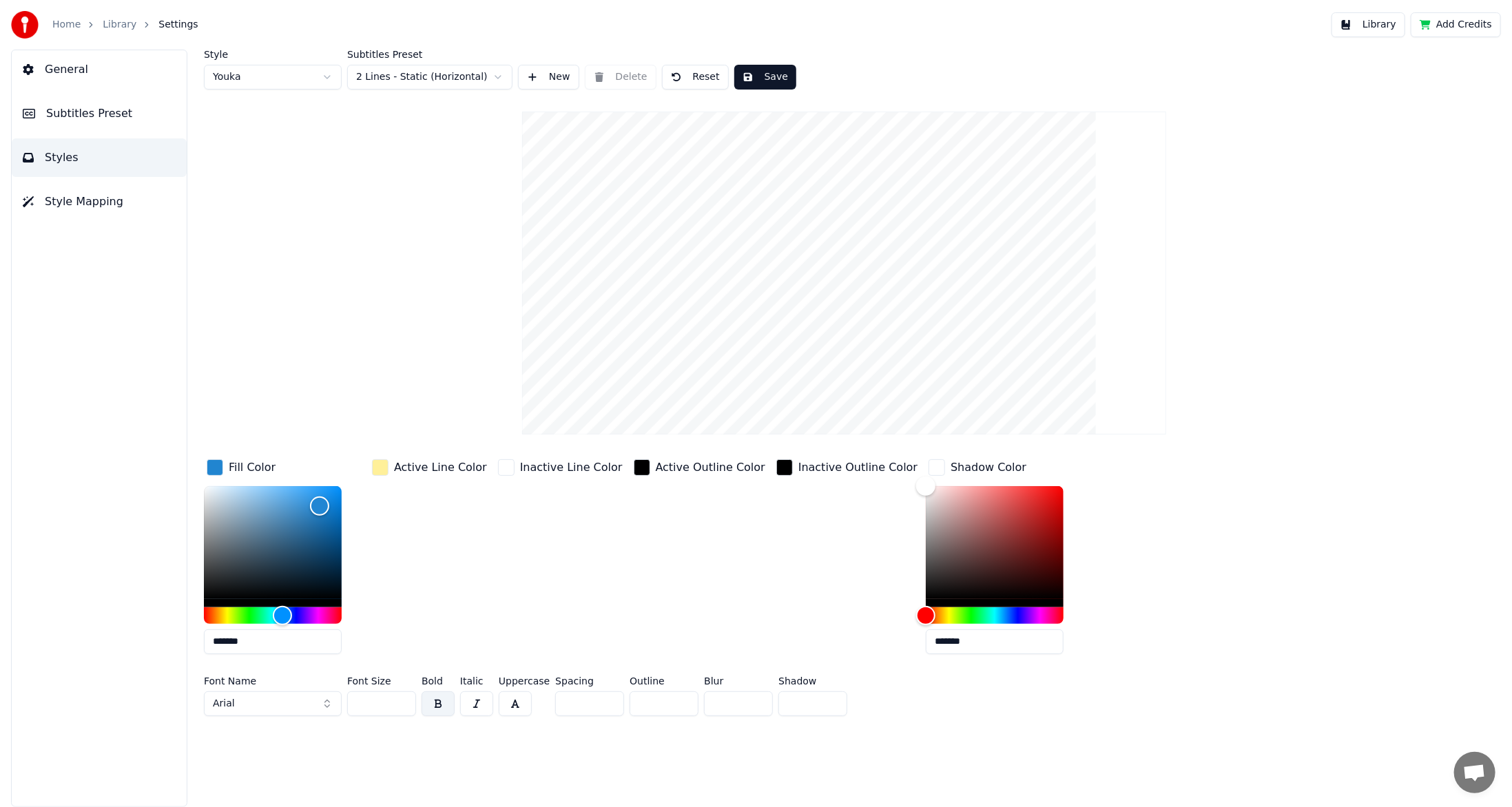
click at [75, 206] on span "Style Mapping" at bounding box center [84, 202] width 79 height 17
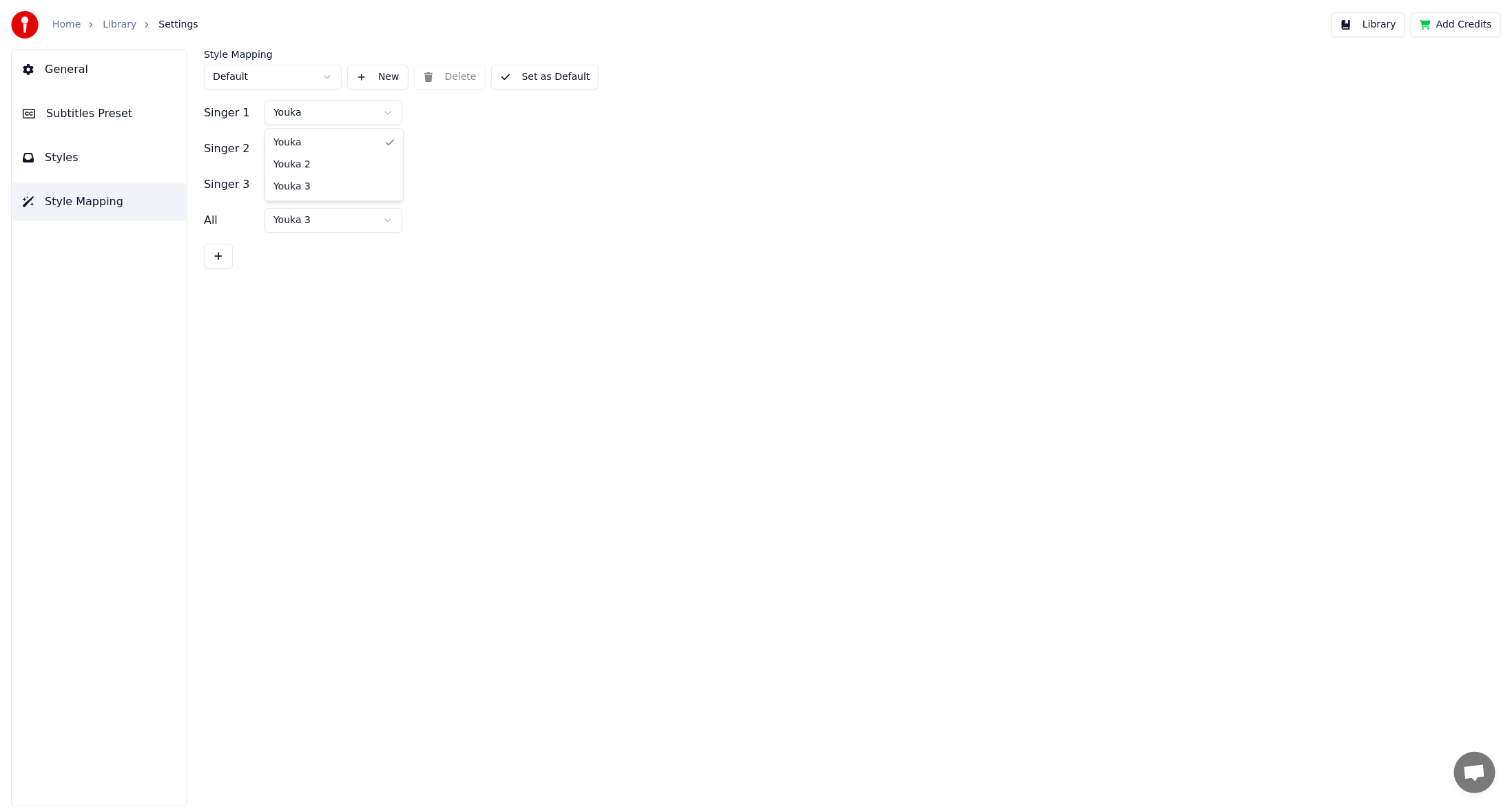
click at [390, 111] on html "Home Library Settings Library Add Credits General Subtitles Preset Styles Style…" at bounding box center [756, 403] width 1512 height 807
click at [75, 80] on button "General" at bounding box center [99, 70] width 175 height 39
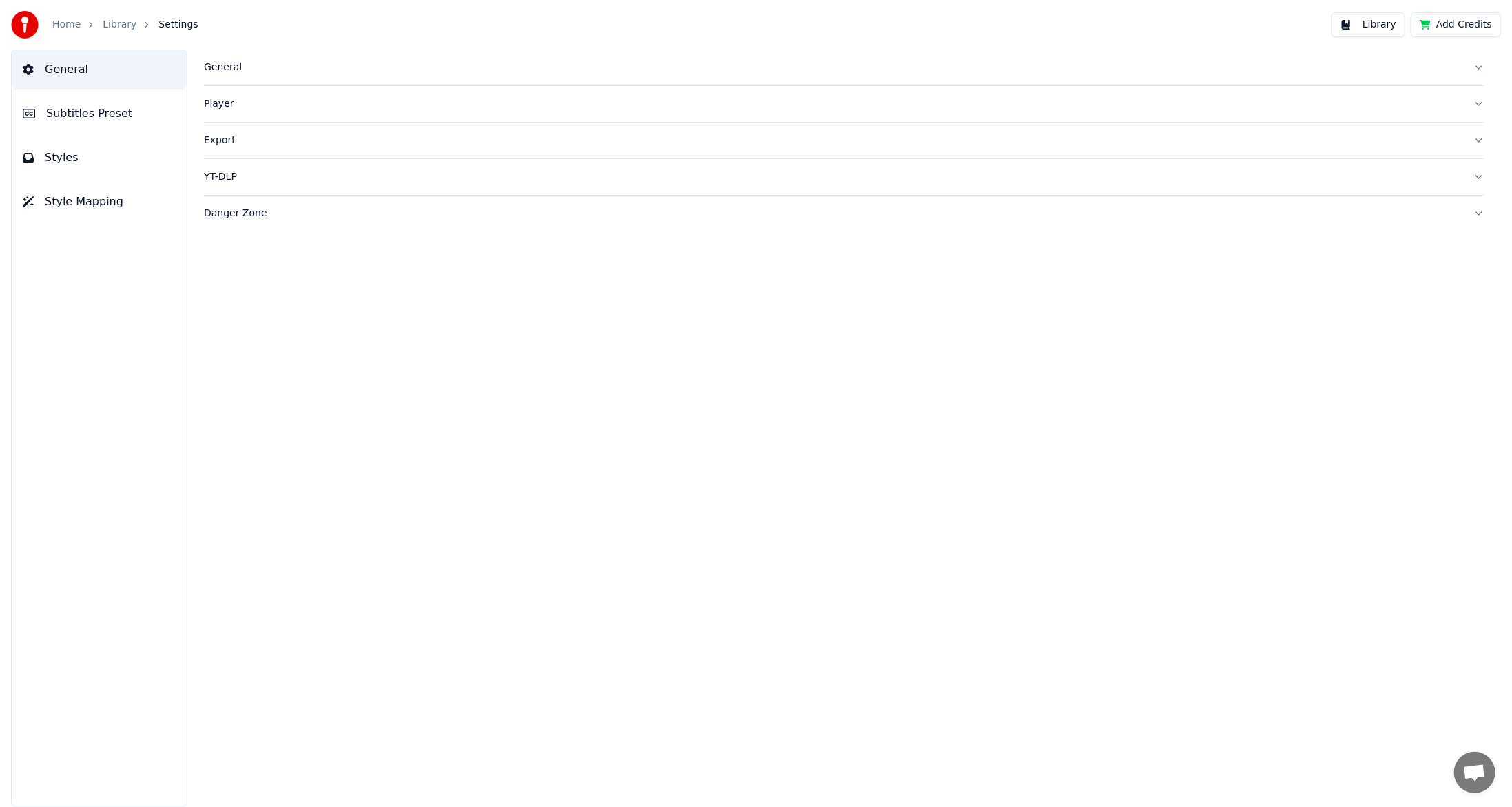
click at [1481, 65] on button "General" at bounding box center [844, 67] width 1281 height 36
click at [1477, 101] on button "Player" at bounding box center [844, 104] width 1281 height 36
click at [63, 29] on link "Home" at bounding box center [66, 24] width 28 height 13
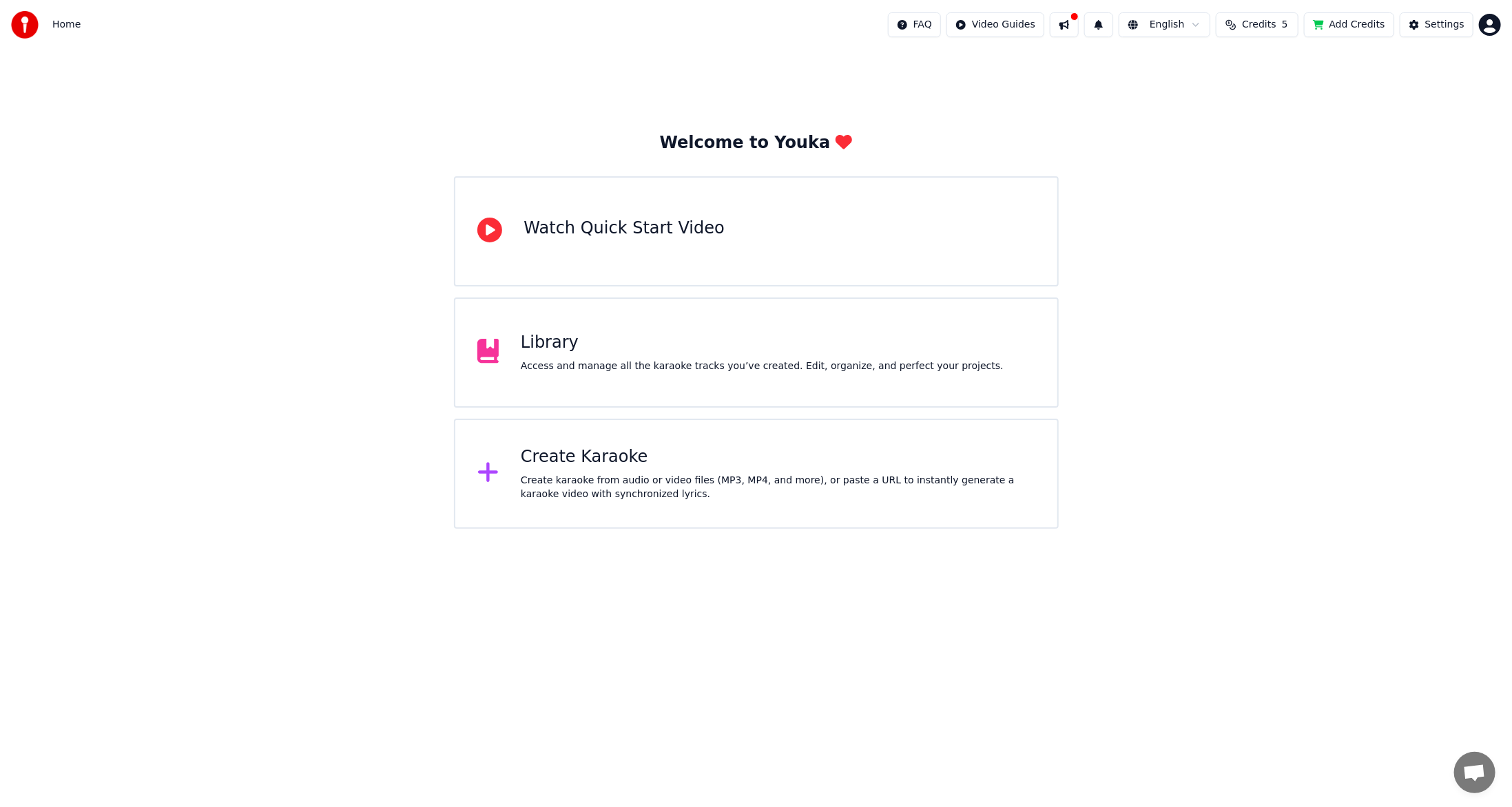
click at [567, 349] on div "Library" at bounding box center [762, 343] width 483 height 22
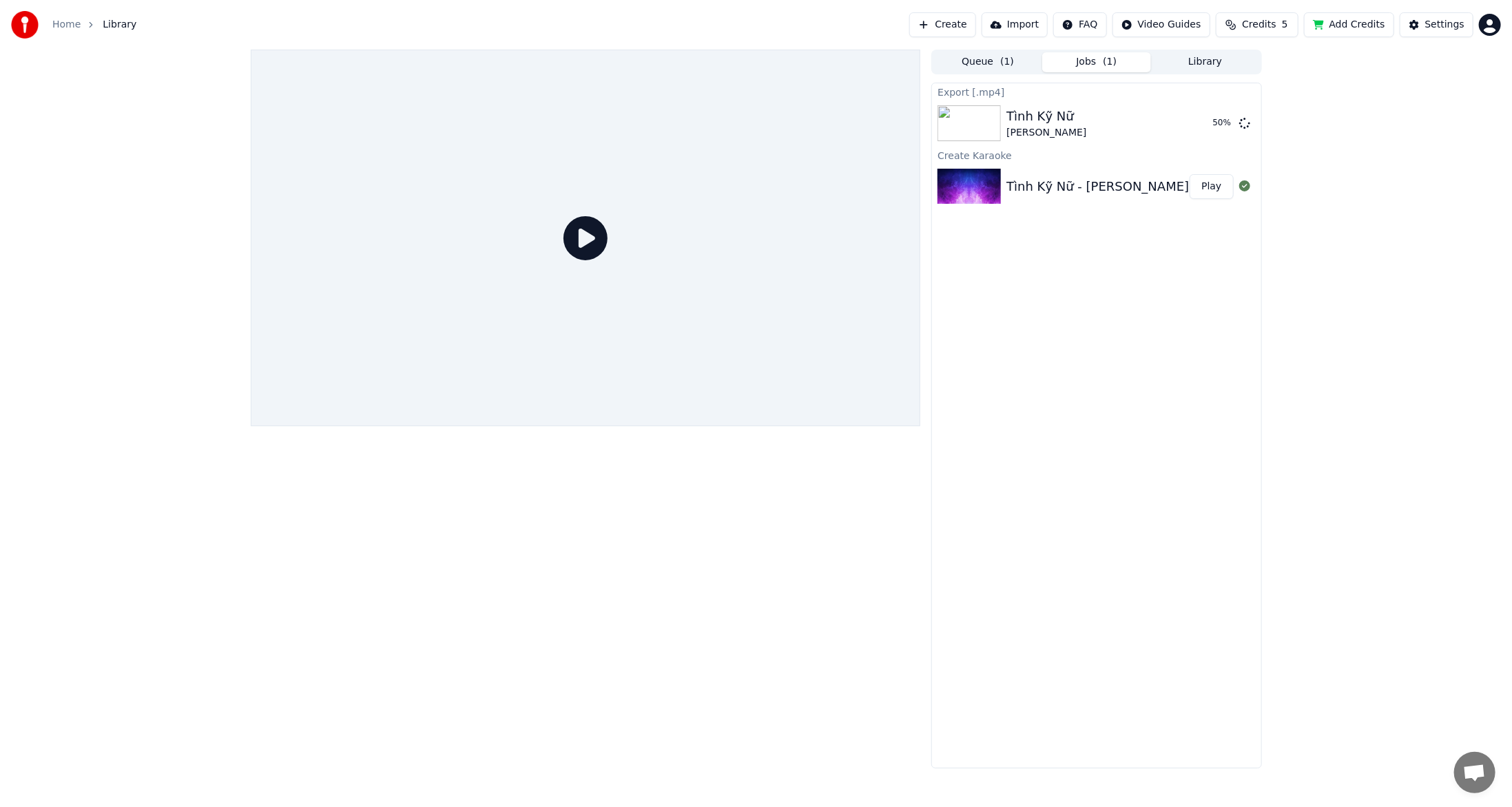
click at [1068, 181] on div "Tình Kỹ Nữ - [PERSON_NAME]" at bounding box center [1098, 186] width 183 height 19
click at [583, 242] on icon at bounding box center [585, 238] width 44 height 44
click at [1222, 185] on button "Play" at bounding box center [1212, 187] width 44 height 25
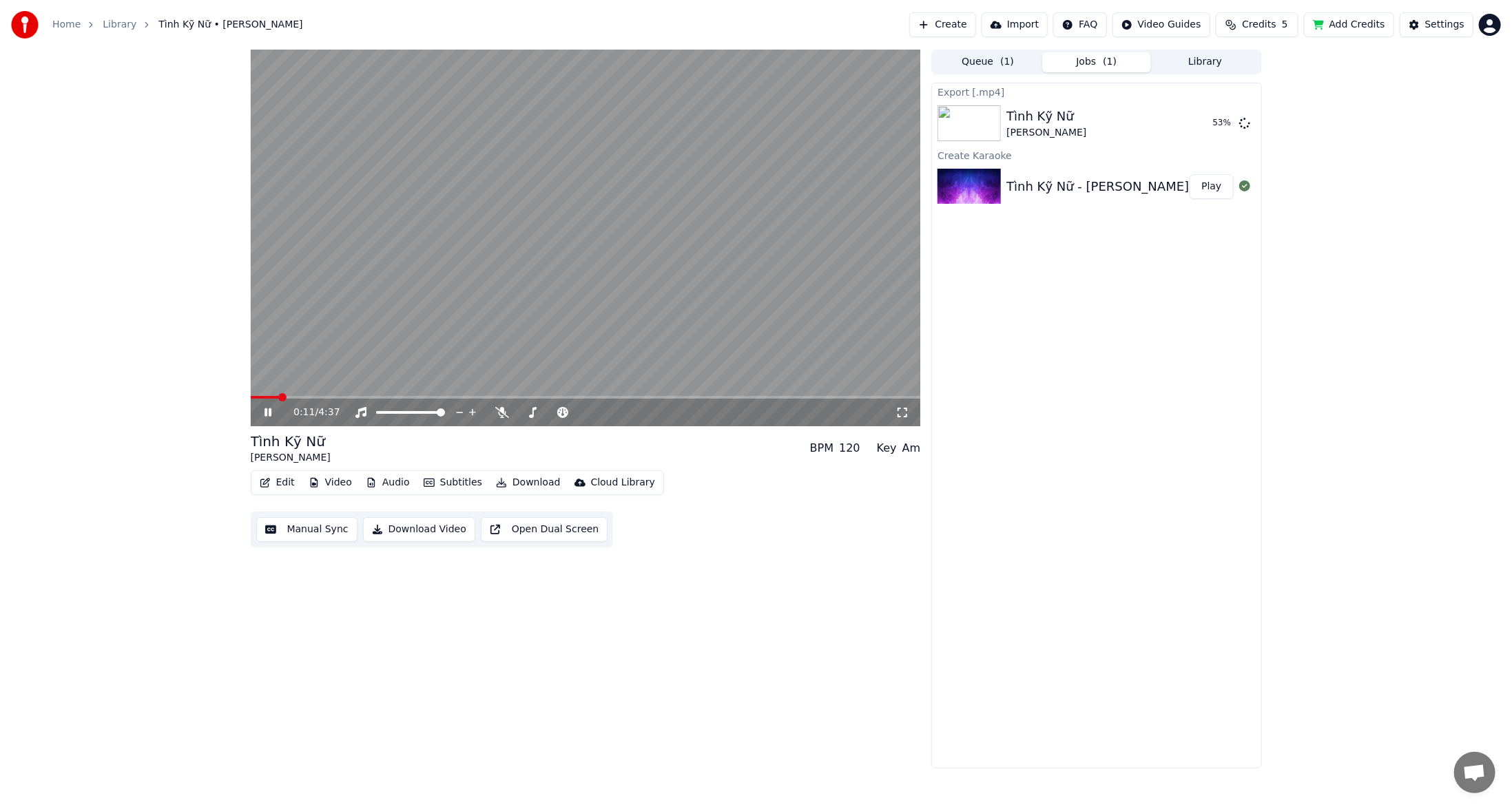
click at [343, 395] on video at bounding box center [586, 238] width 671 height 377
click at [350, 399] on div "0:12 / 4:37" at bounding box center [586, 412] width 671 height 28
click at [269, 416] on icon at bounding box center [277, 412] width 33 height 11
click at [361, 398] on span at bounding box center [586, 397] width 671 height 3
click at [271, 415] on icon at bounding box center [268, 412] width 7 height 8
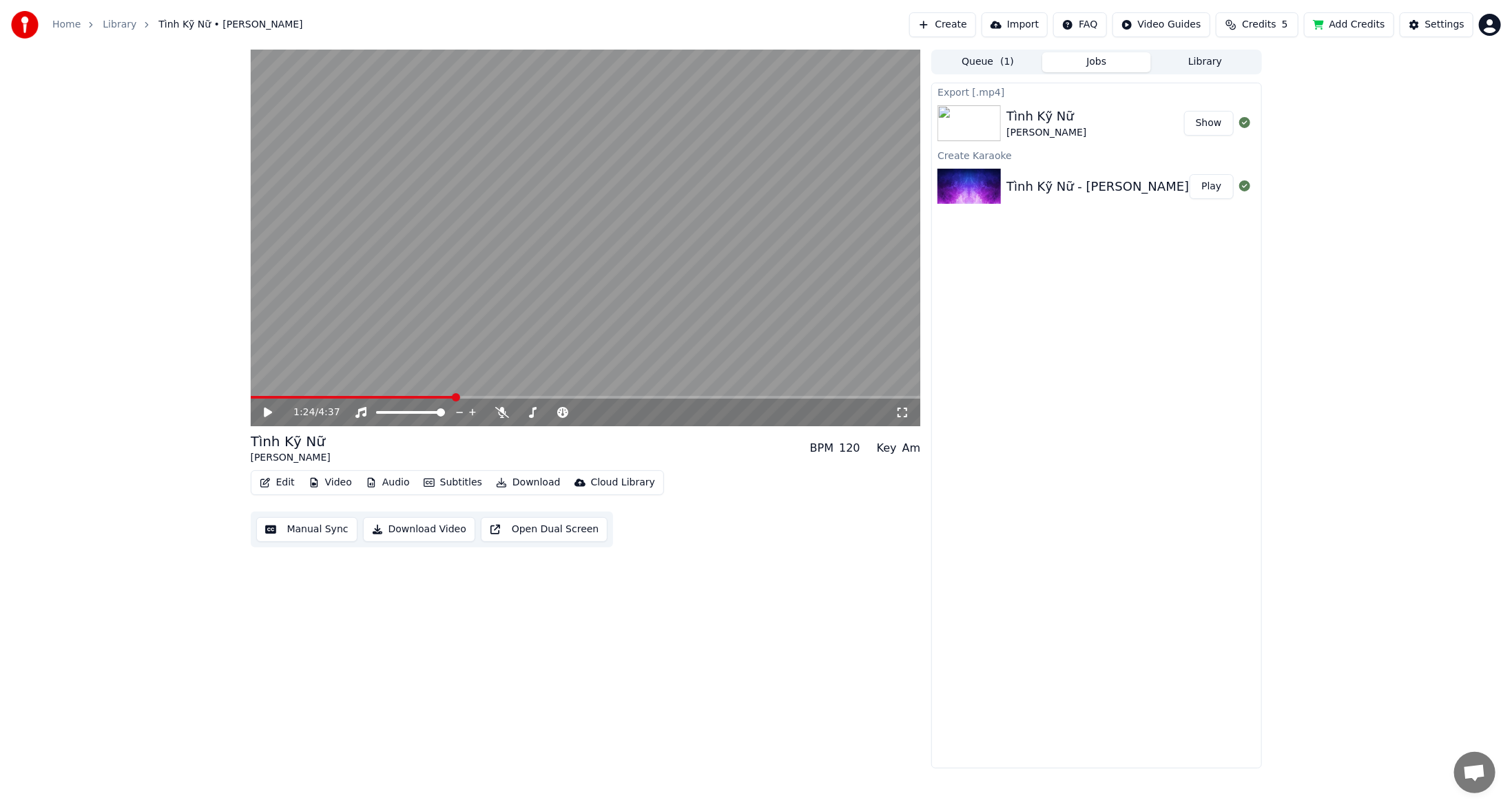
click at [1064, 117] on div "Tình Kỹ Nữ" at bounding box center [1046, 116] width 80 height 19
click at [1213, 125] on button "Show" at bounding box center [1209, 123] width 49 height 25
